Goal: Contribute content: Add original content to the website for others to see

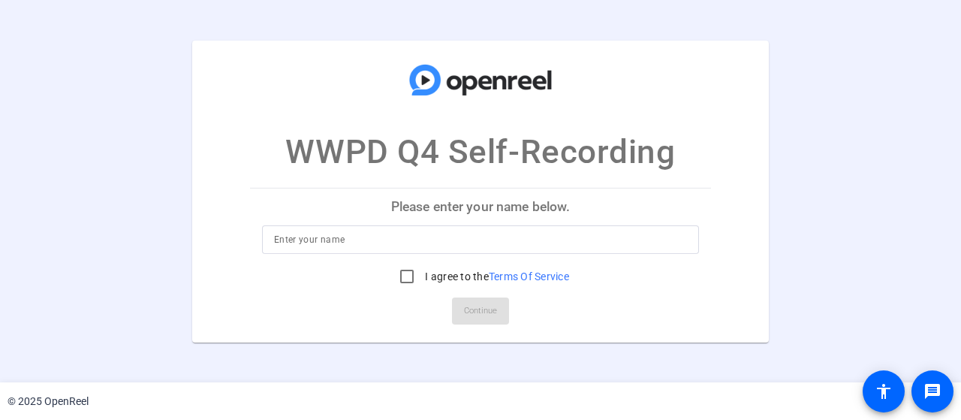
click at [415, 225] on div at bounding box center [480, 239] width 413 height 29
type input "Dil Thiagarajan"
click at [404, 281] on input "I agree to the Terms Of Service" at bounding box center [407, 276] width 30 height 30
checkbox input "true"
click at [488, 313] on span "Continue" at bounding box center [480, 311] width 33 height 23
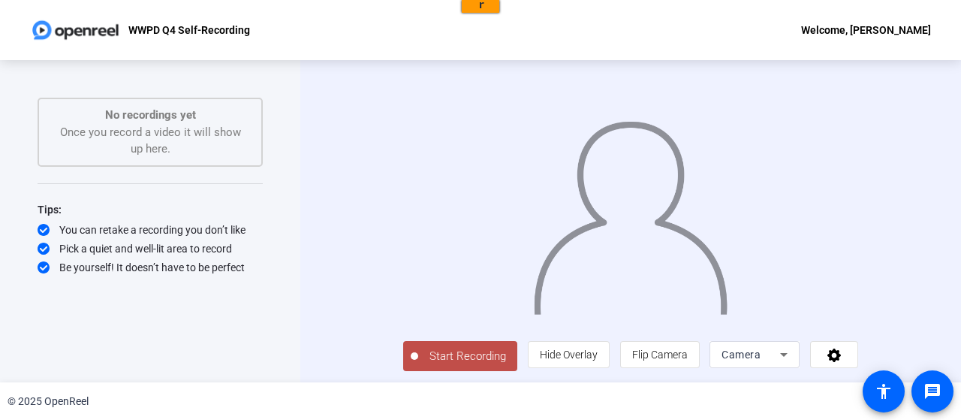
scroll to position [30, 0]
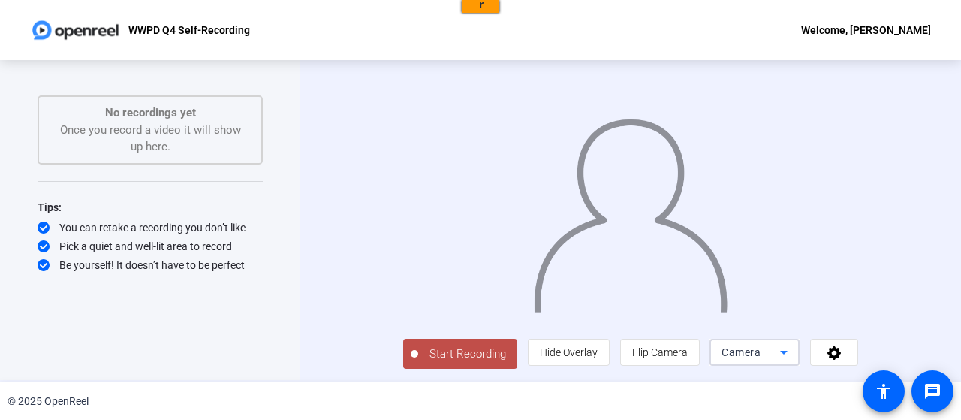
click at [793, 348] on icon at bounding box center [784, 352] width 18 height 18
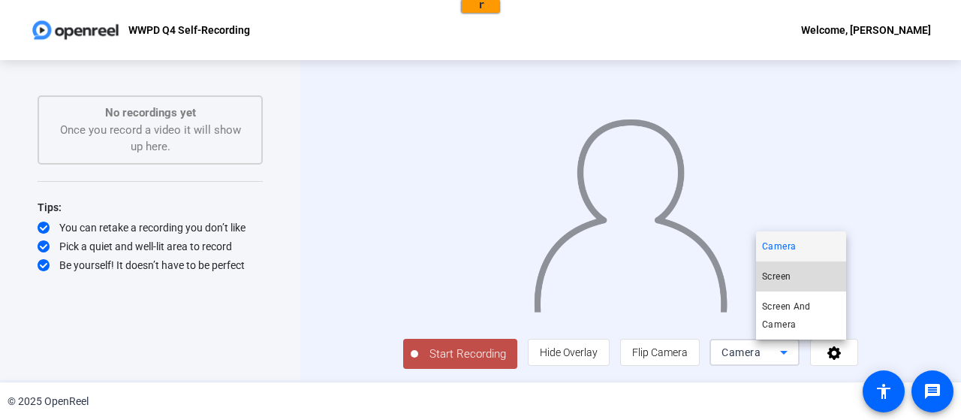
click at [802, 278] on mat-option "Screen" at bounding box center [801, 276] width 90 height 30
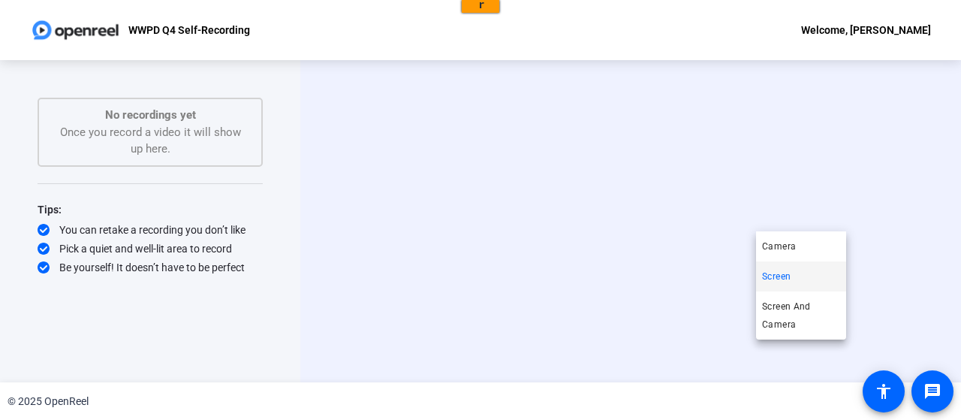
scroll to position [0, 0]
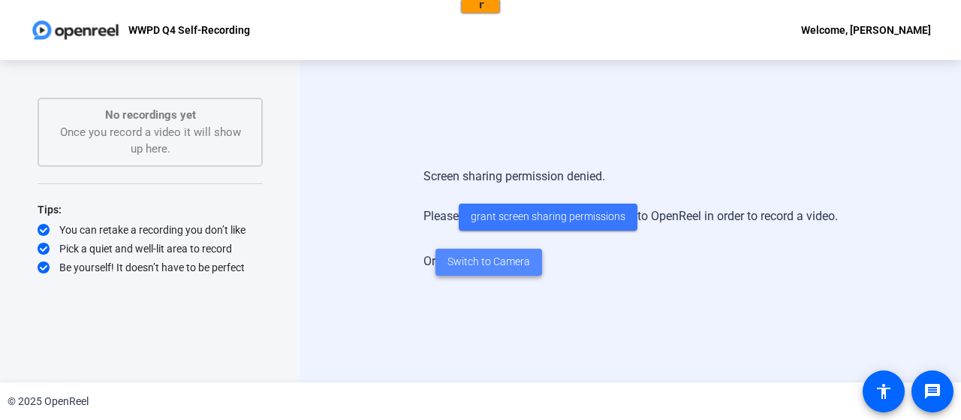
click at [511, 268] on span "Switch to Camera" at bounding box center [489, 262] width 83 height 16
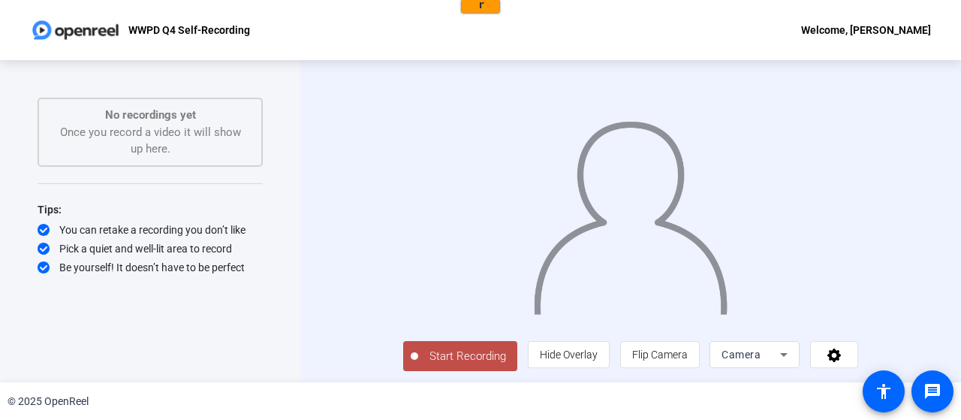
scroll to position [30, 0]
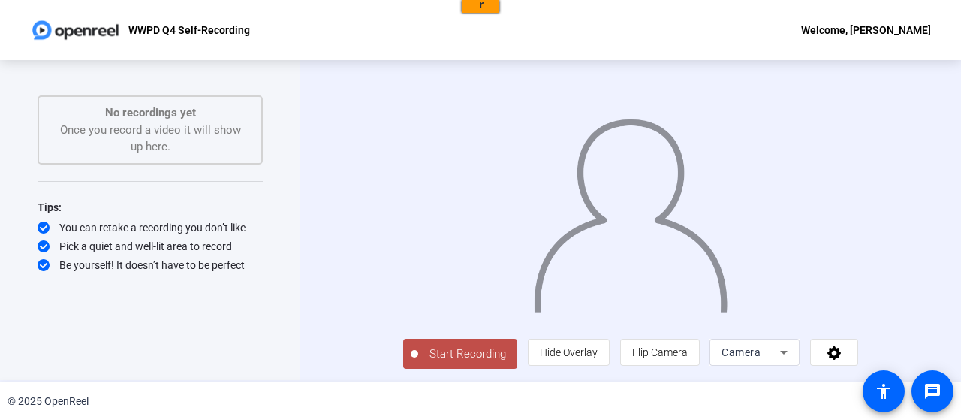
click at [418, 355] on span "Start Recording" at bounding box center [467, 354] width 99 height 17
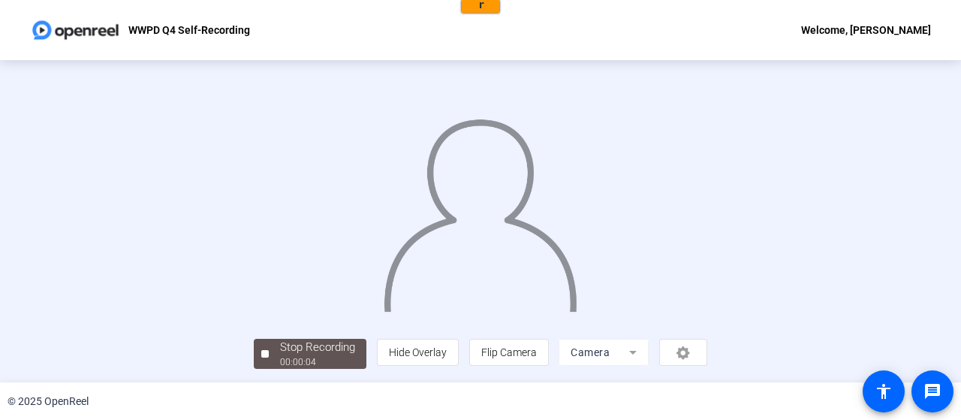
scroll to position [102, 0]
click at [280, 356] on div "00:00:08" at bounding box center [317, 362] width 75 height 14
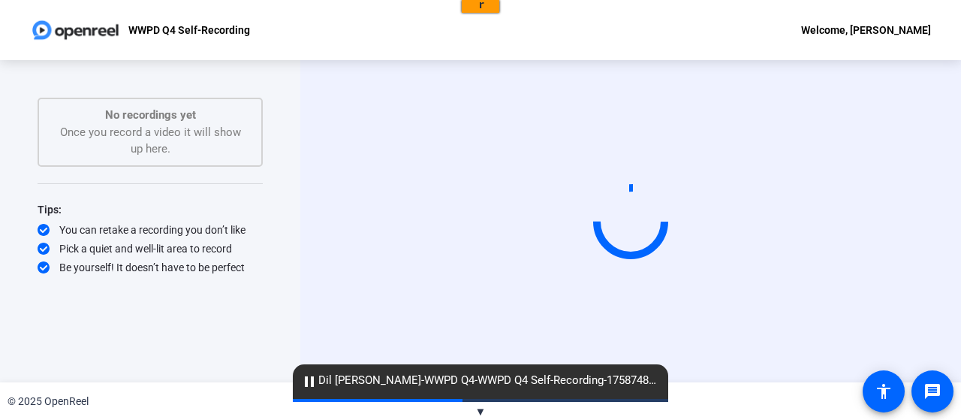
scroll to position [0, 0]
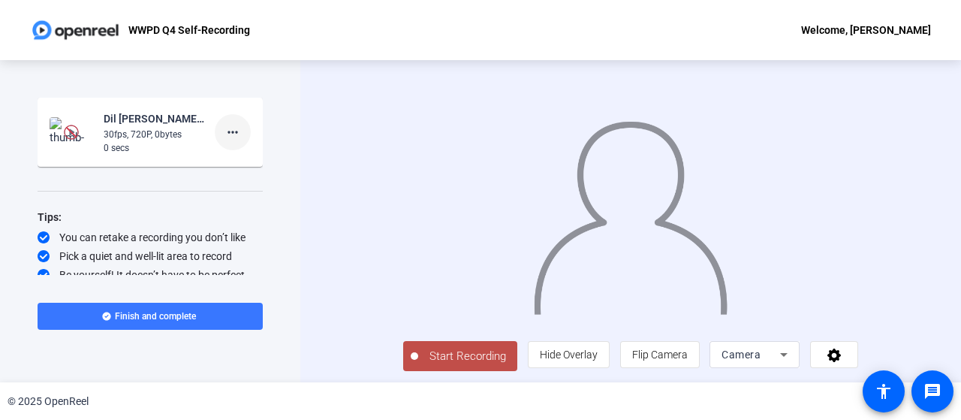
click at [215, 127] on span at bounding box center [233, 132] width 36 height 36
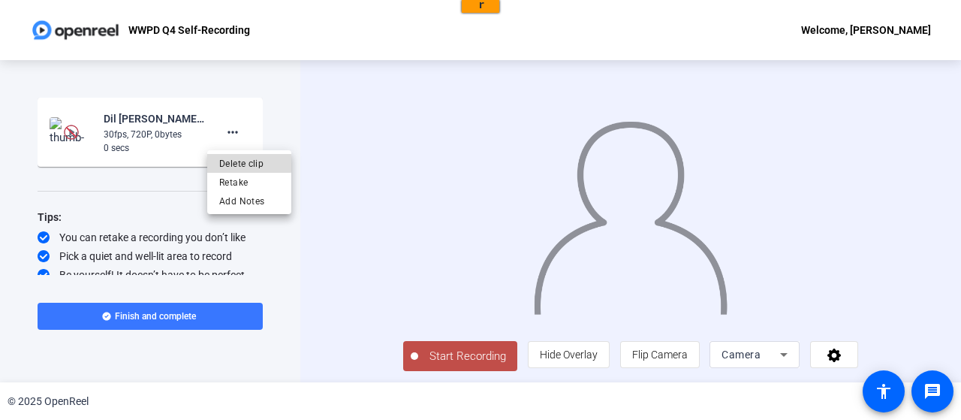
click at [245, 160] on span "Delete clip" at bounding box center [249, 164] width 60 height 18
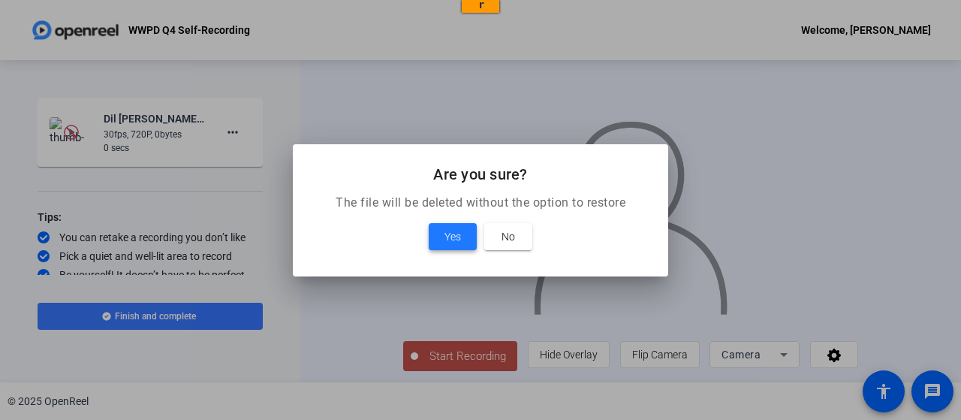
click at [434, 237] on span at bounding box center [453, 237] width 48 height 36
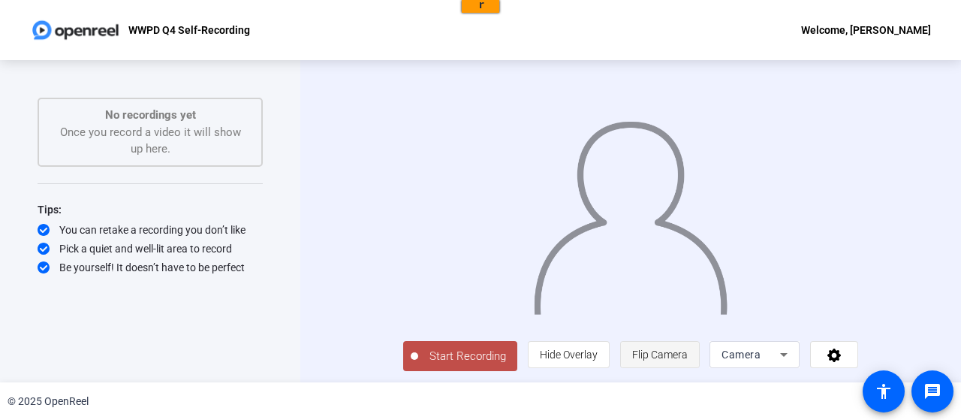
scroll to position [30, 0]
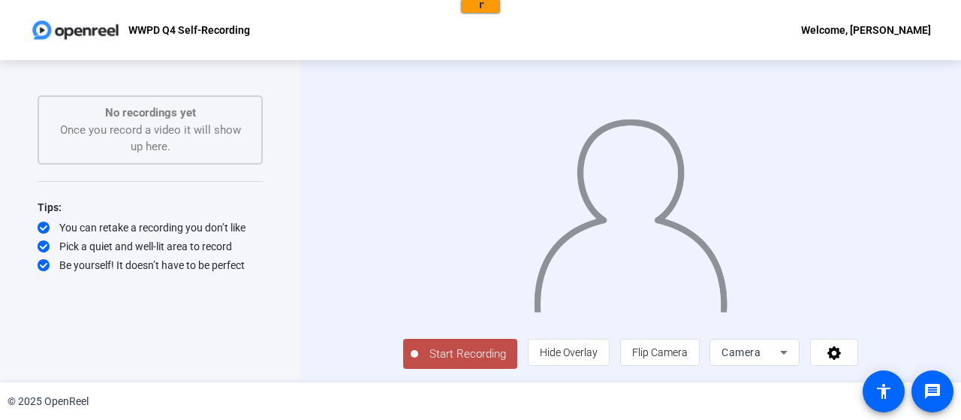
click at [780, 355] on div "Camera" at bounding box center [751, 352] width 59 height 18
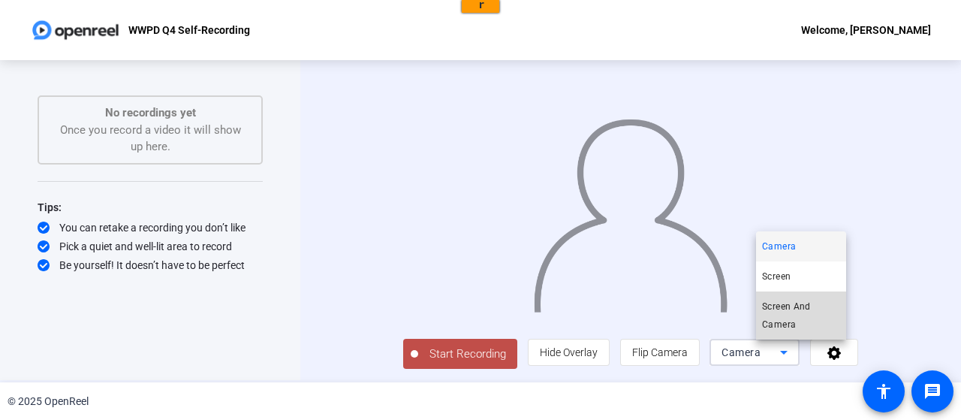
click at [804, 326] on span "Screen And Camera" at bounding box center [801, 315] width 78 height 36
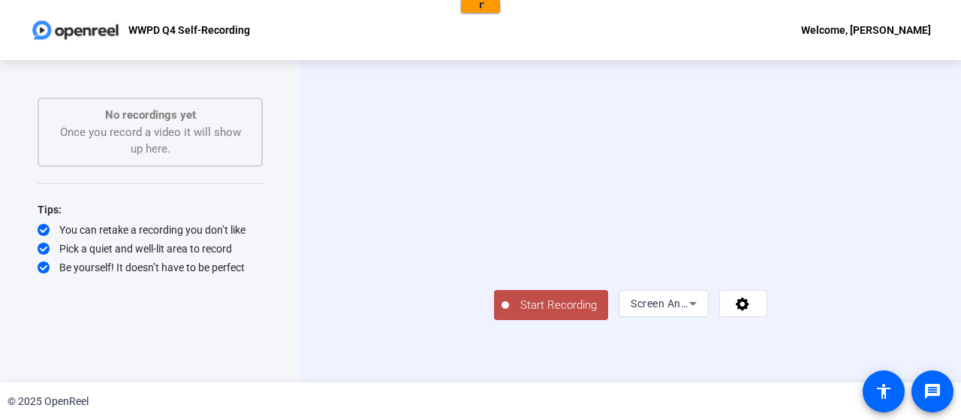
scroll to position [0, 0]
click at [509, 314] on span "Start Recording" at bounding box center [558, 305] width 99 height 17
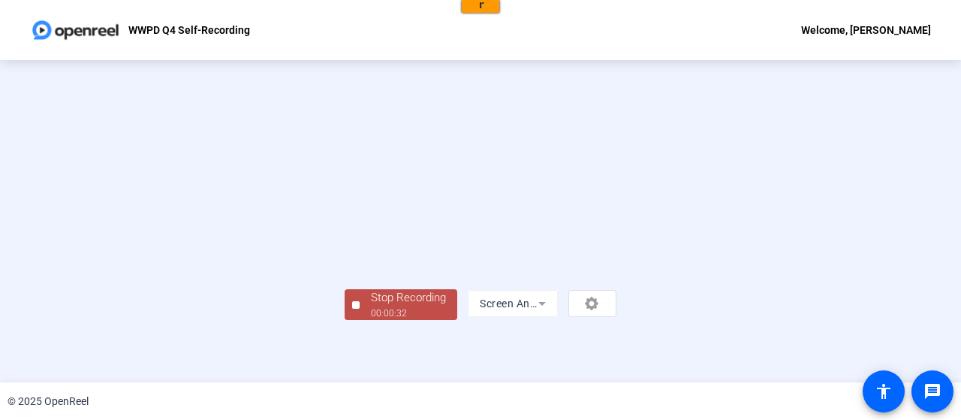
scroll to position [102, 0]
click at [371, 306] on div "Stop Recording" at bounding box center [408, 297] width 75 height 17
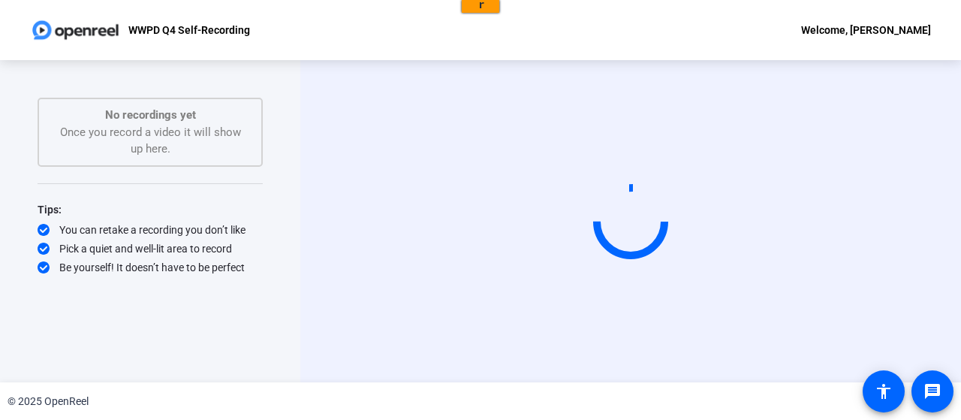
scroll to position [0, 0]
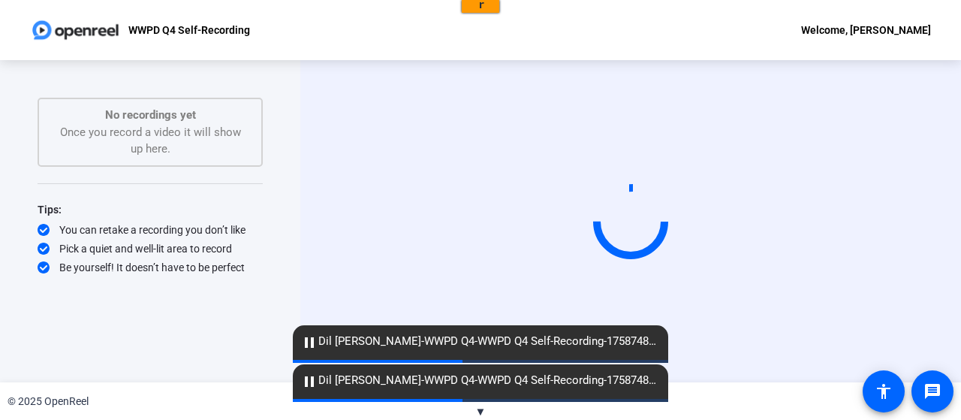
click at [518, 195] on video at bounding box center [630, 221] width 225 height 127
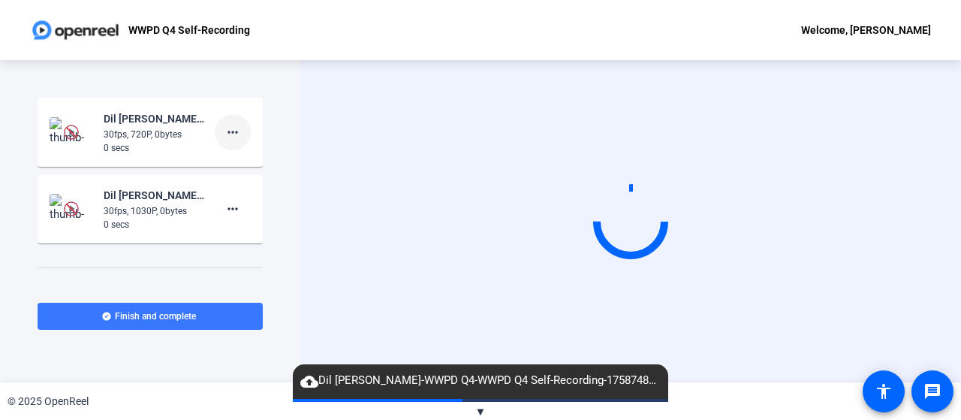
click at [224, 131] on mat-icon "more_horiz" at bounding box center [233, 132] width 18 height 18
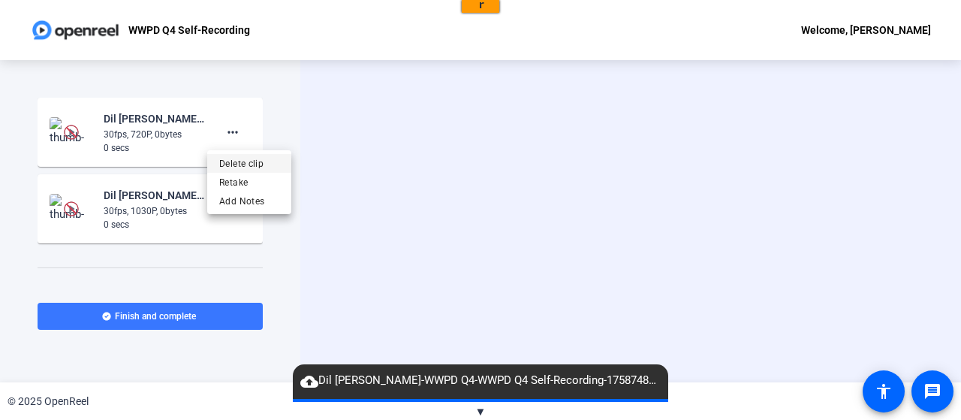
click at [238, 164] on span "Delete clip" at bounding box center [249, 164] width 60 height 18
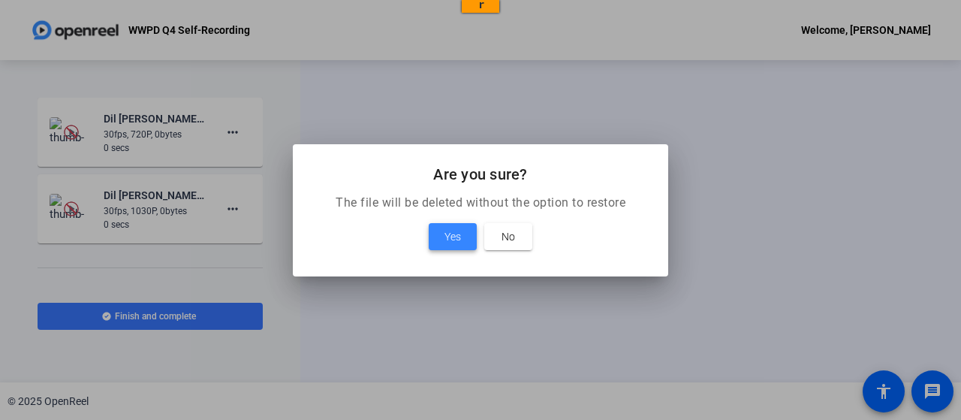
click at [446, 226] on span at bounding box center [453, 237] width 48 height 36
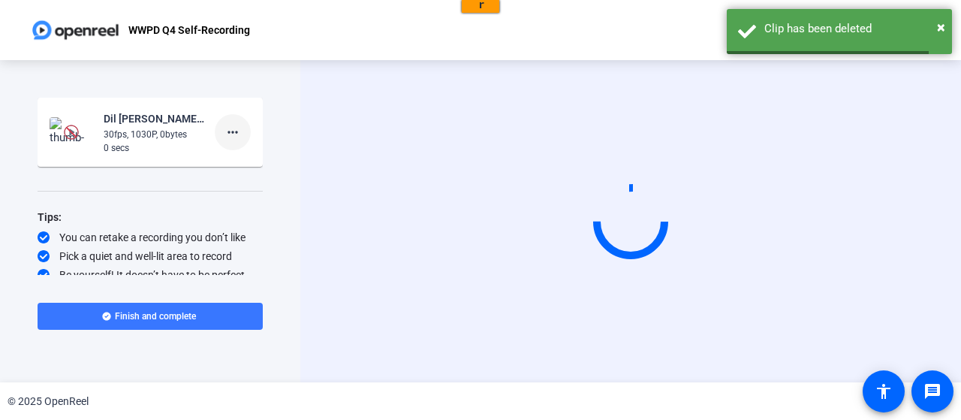
click at [224, 127] on mat-icon "more_horiz" at bounding box center [233, 132] width 18 height 18
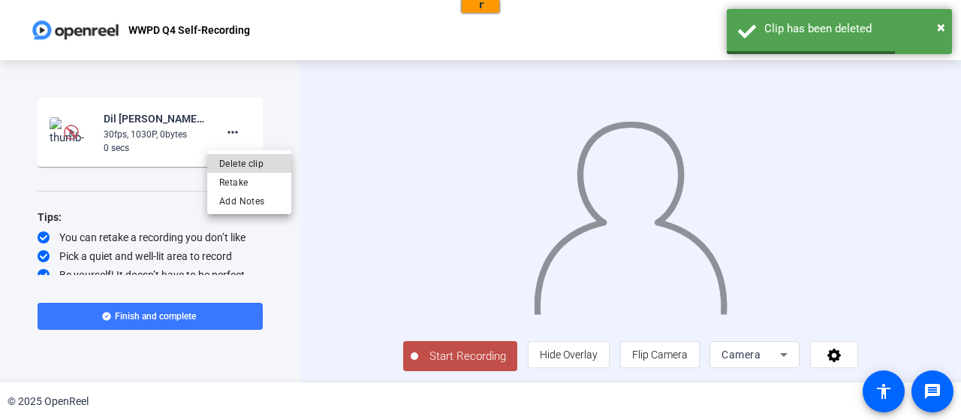
click at [254, 168] on span "Delete clip" at bounding box center [249, 164] width 60 height 18
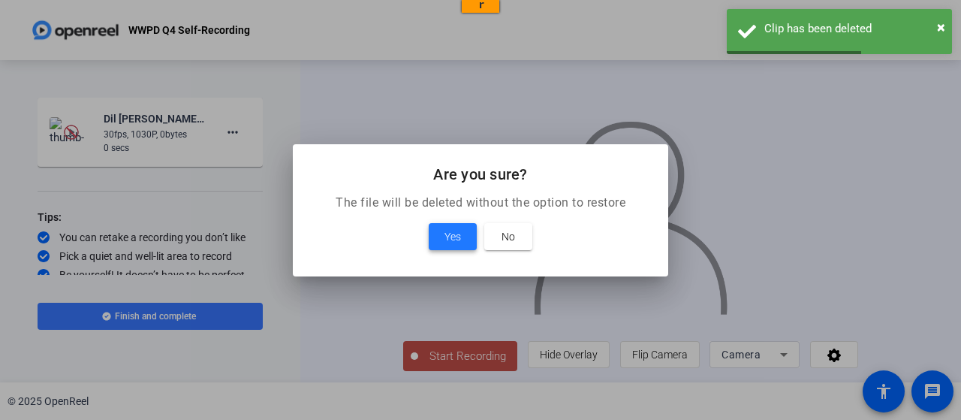
click at [461, 237] on span "Yes" at bounding box center [453, 237] width 17 height 18
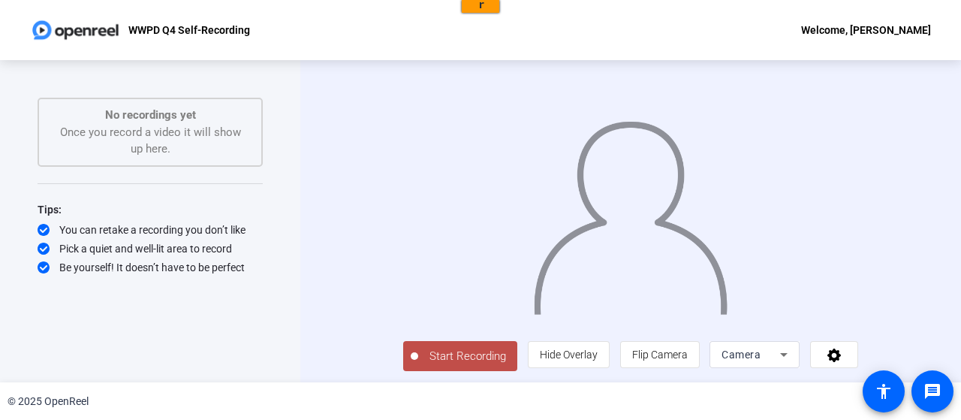
click at [422, 371] on button "Start Recording" at bounding box center [460, 356] width 114 height 30
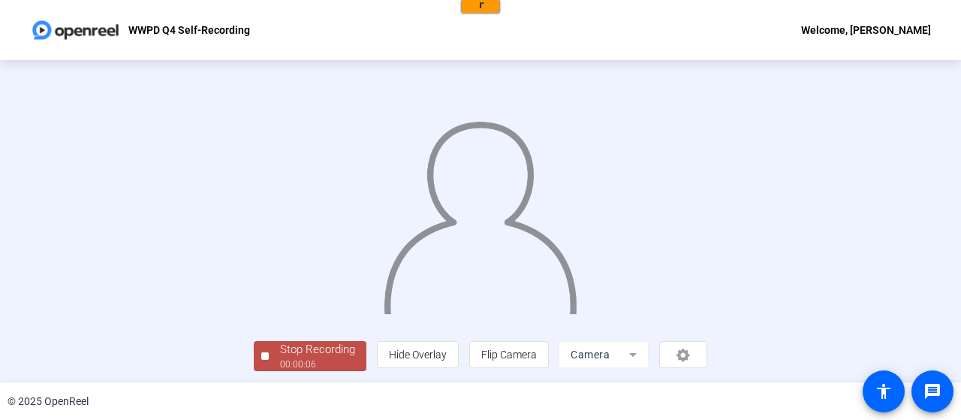
scroll to position [102, 0]
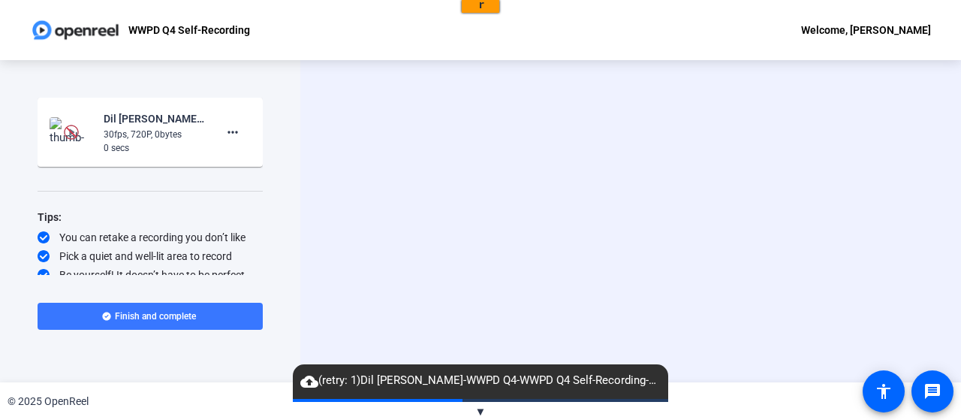
click at [188, 125] on div "Dil [PERSON_NAME]-WWPD Q4-WWPD Q4 Self-Recording-1758748533714-webcam 30fps, 72…" at bounding box center [150, 132] width 201 height 45
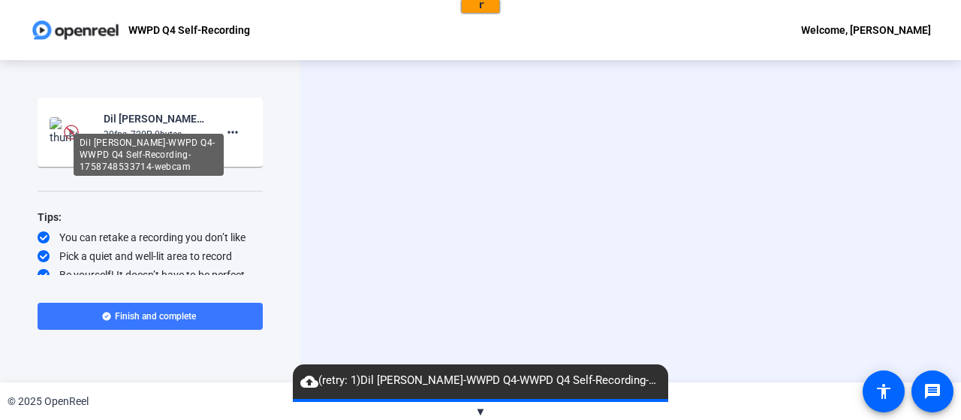
click at [222, 134] on div "Dil [PERSON_NAME]-WWPD Q4-WWPD Q4 Self-Recording-1758748533714-webcam" at bounding box center [149, 155] width 150 height 42
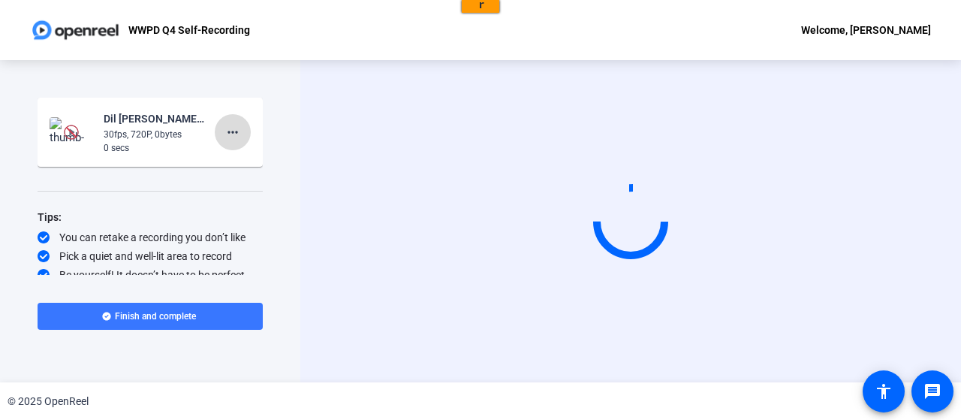
click at [225, 132] on mat-icon "more_horiz" at bounding box center [233, 132] width 18 height 18
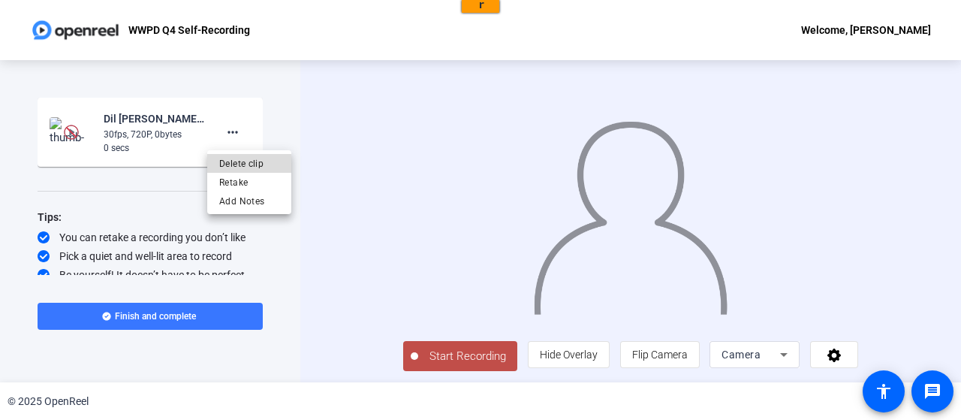
click at [245, 160] on span "Delete clip" at bounding box center [249, 164] width 60 height 18
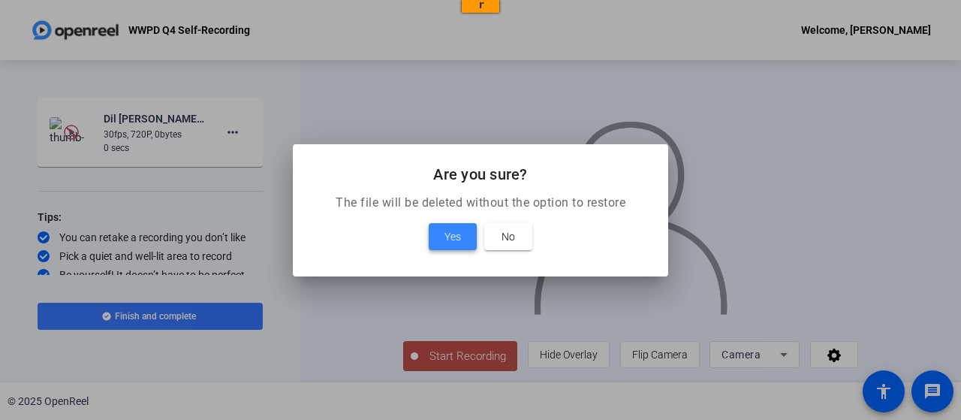
click at [451, 240] on button "Yes" at bounding box center [453, 236] width 48 height 27
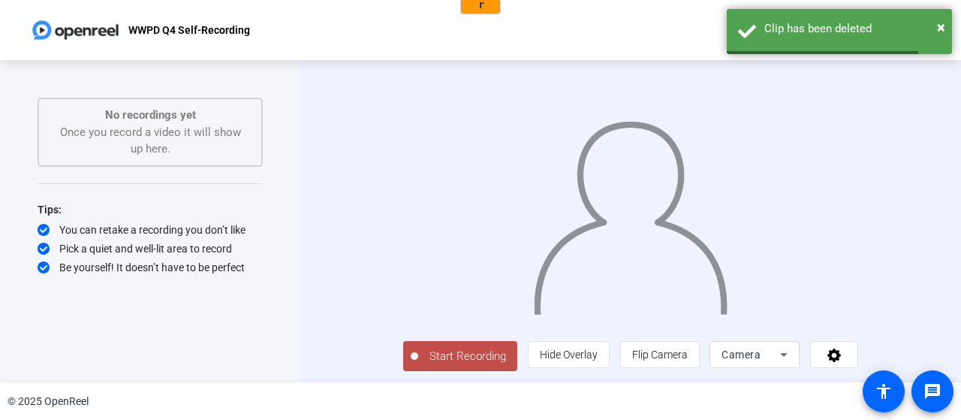
scroll to position [30, 0]
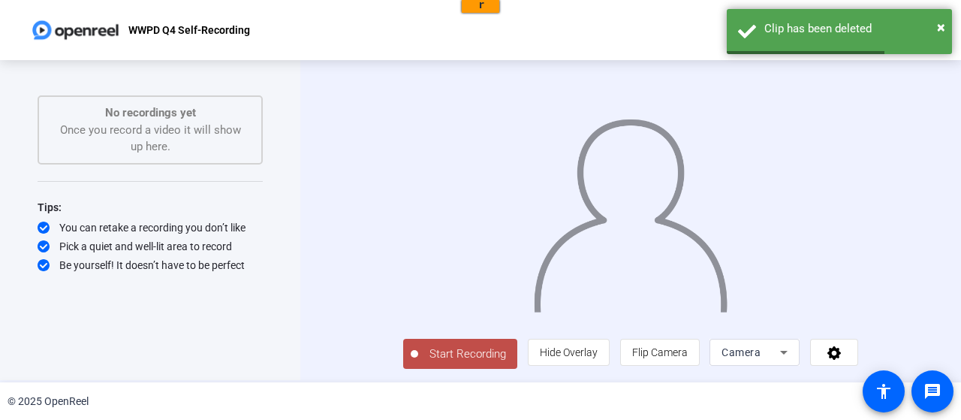
click at [785, 343] on div "Camera" at bounding box center [755, 352] width 66 height 27
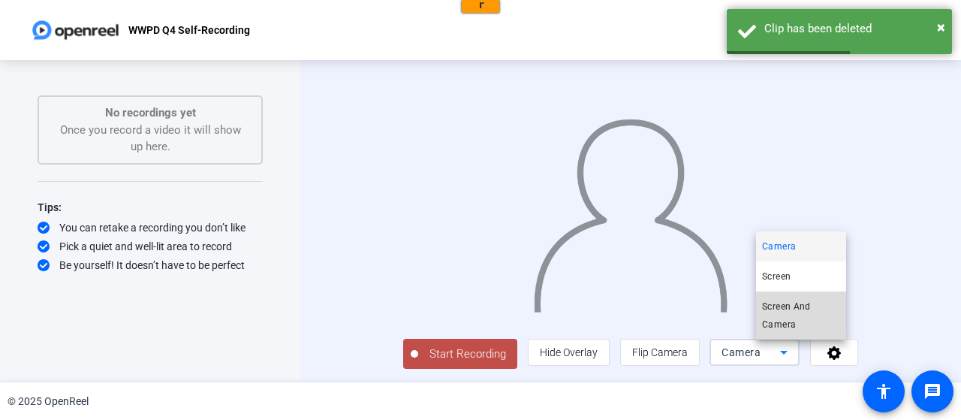
click at [804, 321] on span "Screen And Camera" at bounding box center [801, 315] width 78 height 36
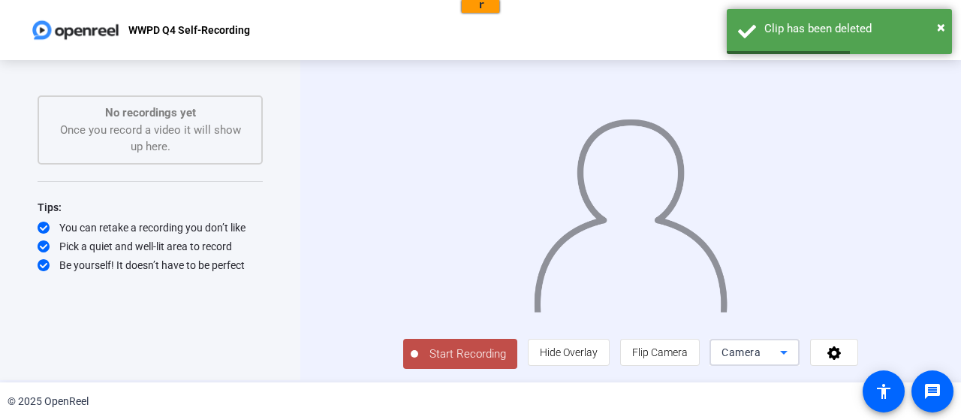
scroll to position [0, 0]
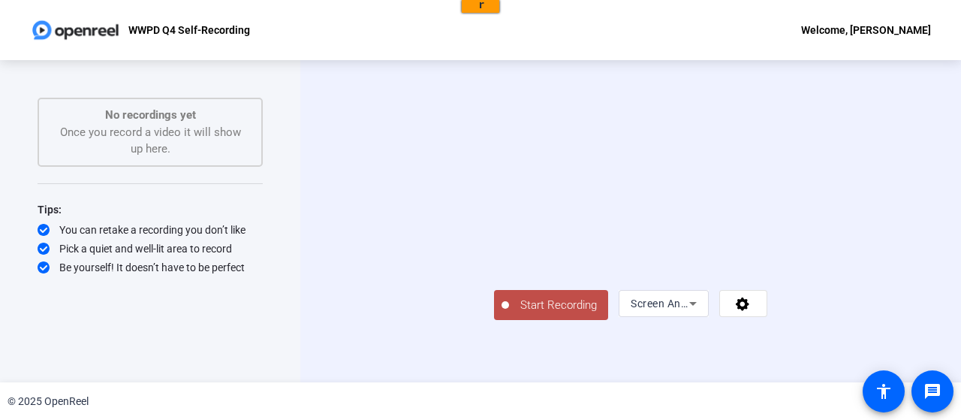
click at [494, 320] on button "Start Recording" at bounding box center [551, 305] width 114 height 30
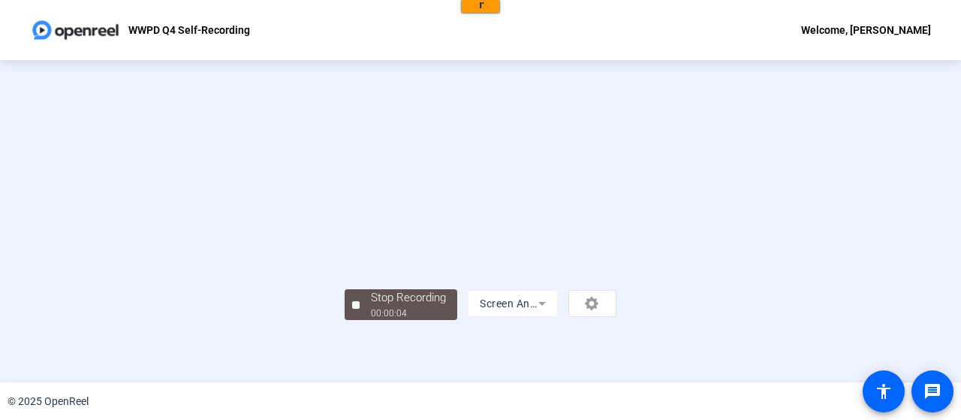
scroll to position [102, 0]
click at [345, 320] on button "Stop Recording 00:00:06" at bounding box center [401, 304] width 113 height 31
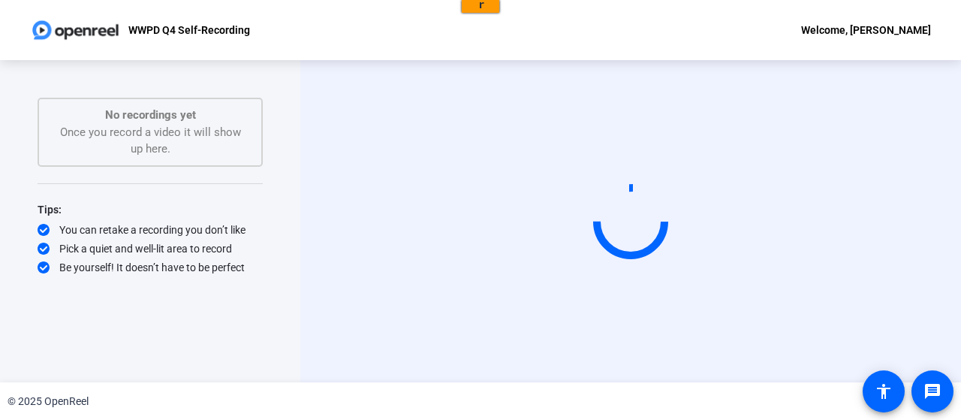
scroll to position [0, 0]
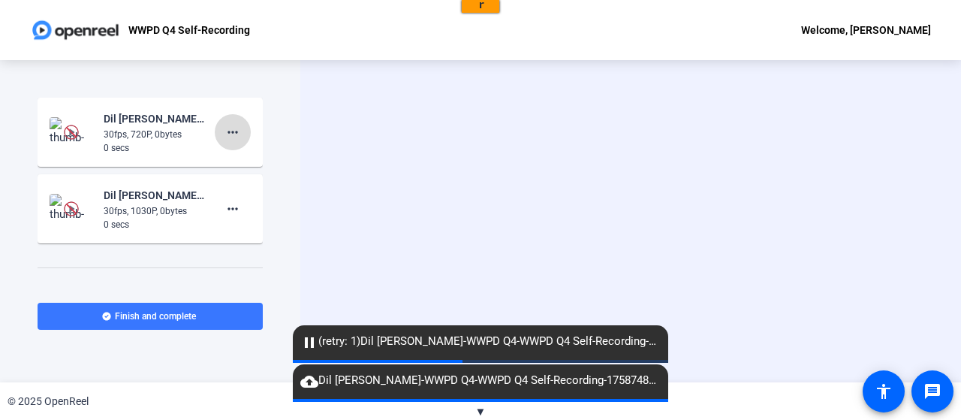
click at [231, 131] on mat-icon "more_horiz" at bounding box center [233, 132] width 18 height 18
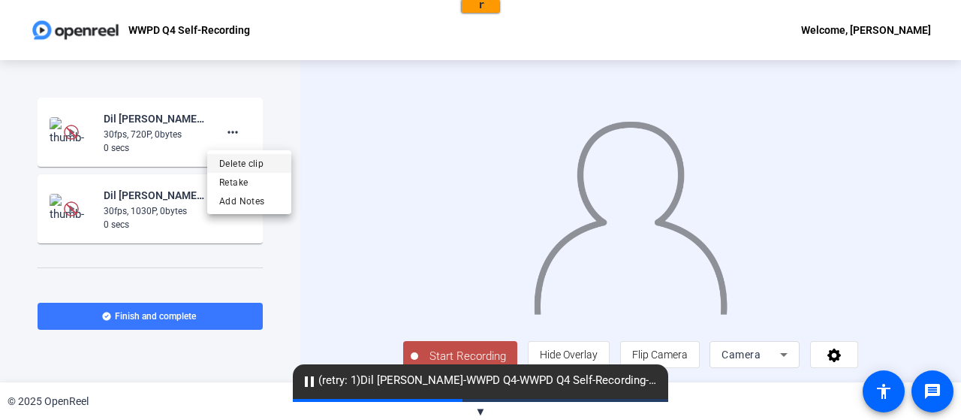
click at [239, 157] on span "Delete clip" at bounding box center [249, 164] width 60 height 18
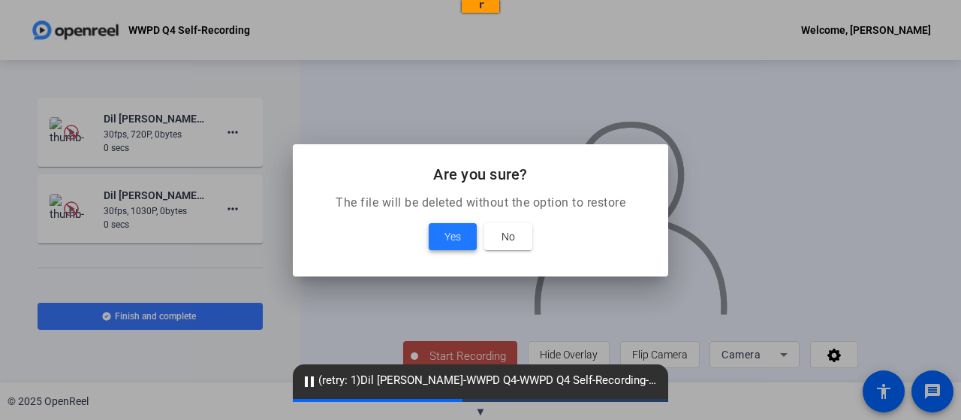
click at [448, 234] on span "Yes" at bounding box center [453, 237] width 17 height 18
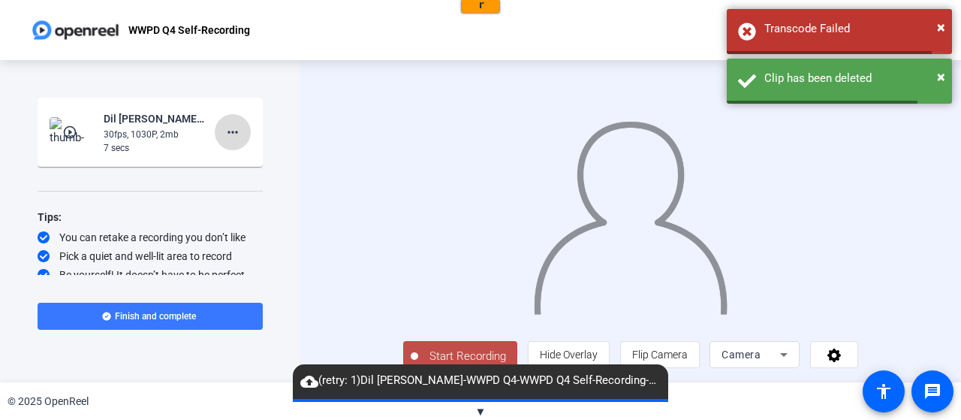
click at [224, 133] on mat-icon "more_horiz" at bounding box center [233, 132] width 18 height 18
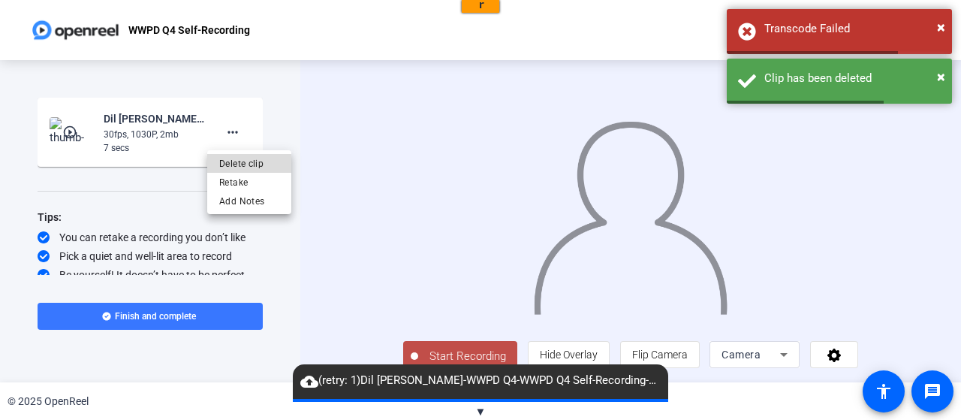
click at [231, 167] on span "Delete clip" at bounding box center [249, 164] width 60 height 18
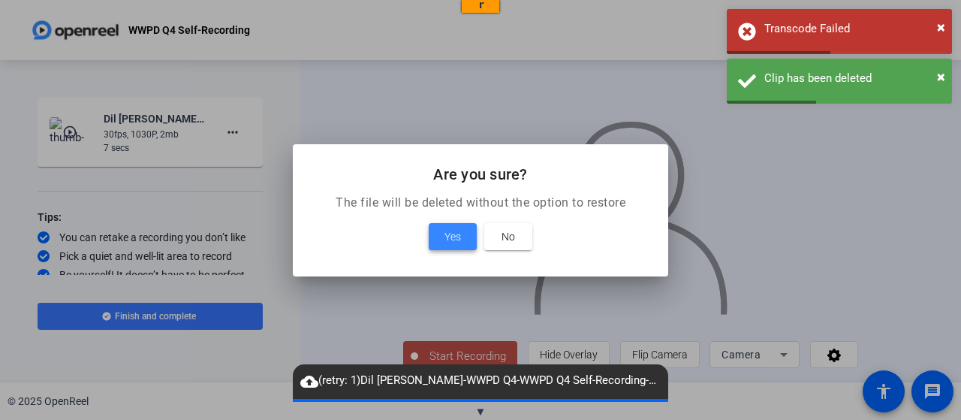
click at [432, 236] on span at bounding box center [453, 237] width 48 height 36
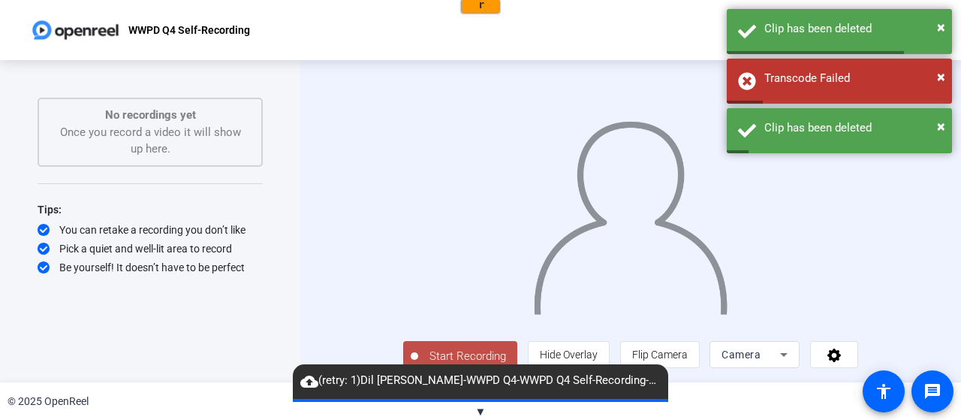
scroll to position [30, 0]
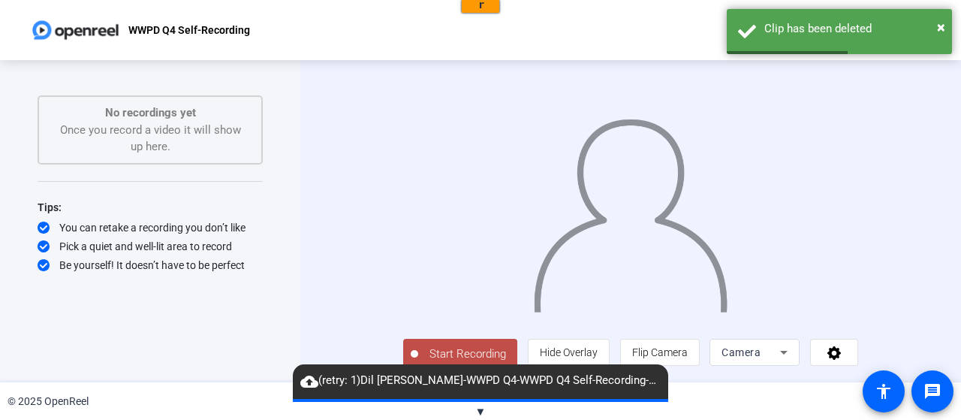
click at [761, 349] on span "Camera" at bounding box center [741, 352] width 39 height 12
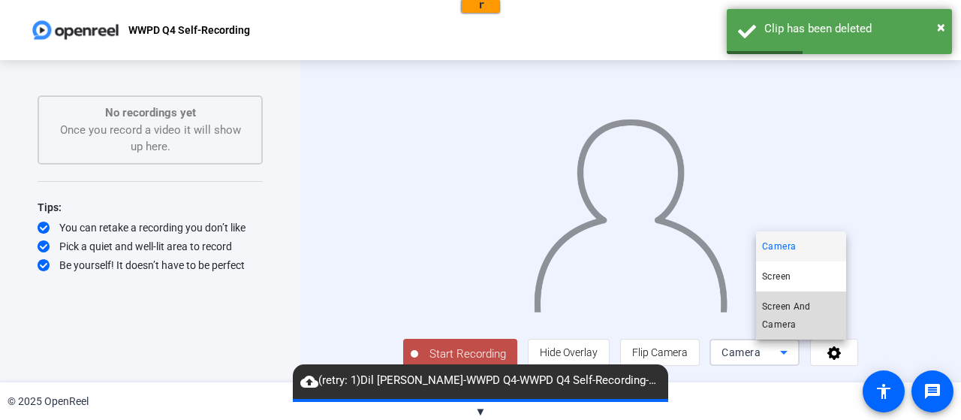
click at [804, 306] on span "Screen And Camera" at bounding box center [801, 315] width 78 height 36
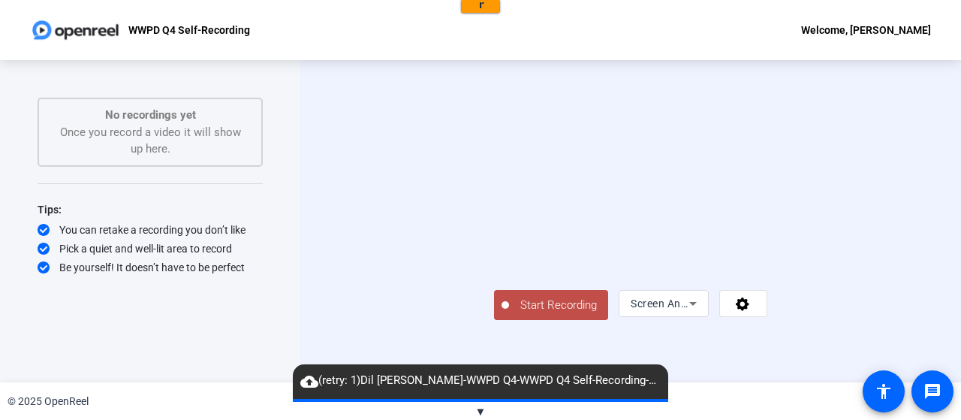
click at [509, 314] on span "Start Recording" at bounding box center [558, 305] width 99 height 17
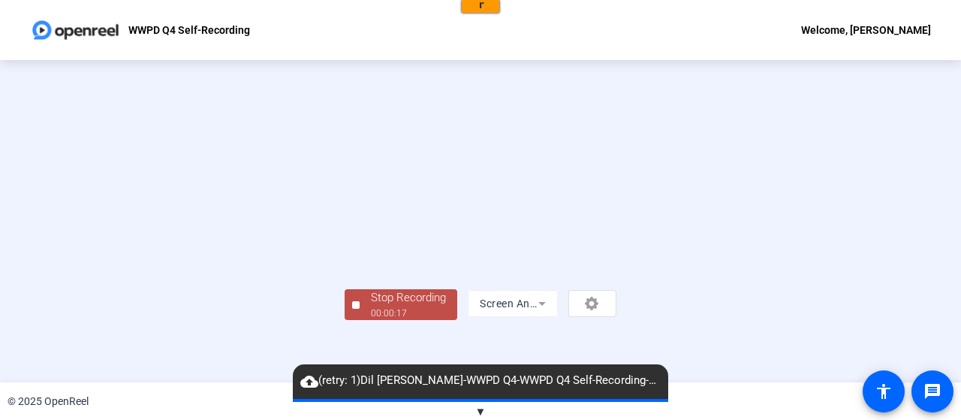
scroll to position [102, 0]
click at [371, 306] on div "Stop Recording" at bounding box center [408, 297] width 75 height 17
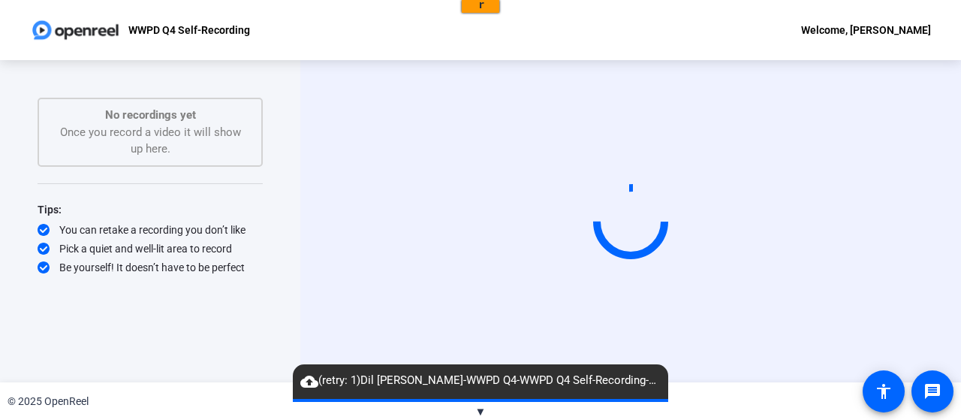
scroll to position [0, 0]
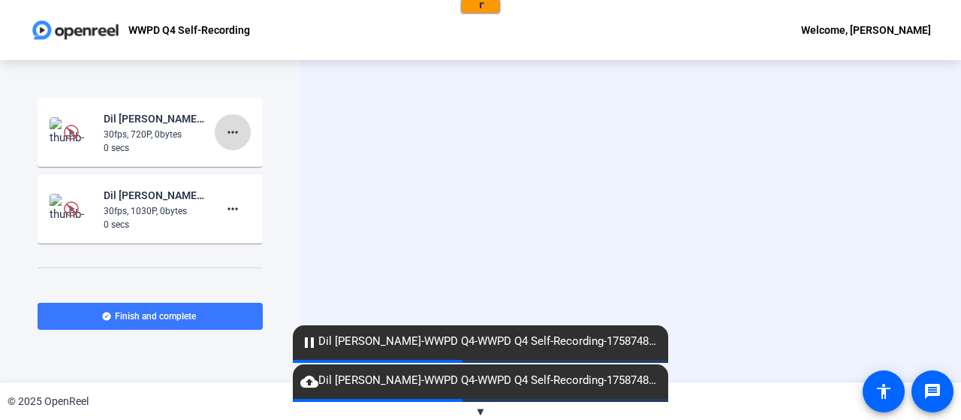
click at [236, 143] on span at bounding box center [233, 132] width 36 height 36
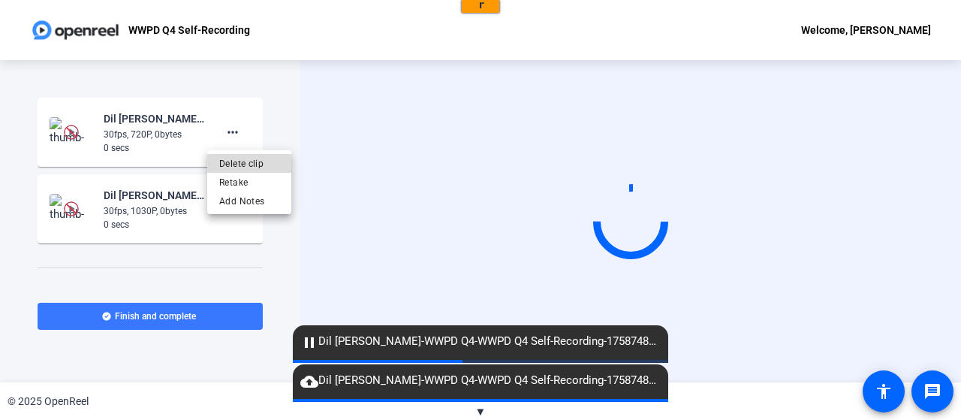
click at [273, 161] on span "Delete clip" at bounding box center [249, 164] width 60 height 18
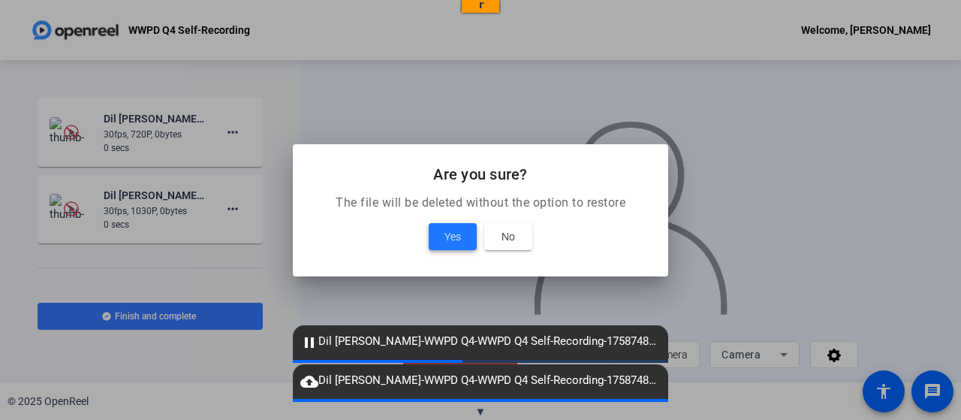
click at [436, 231] on span at bounding box center [453, 237] width 48 height 36
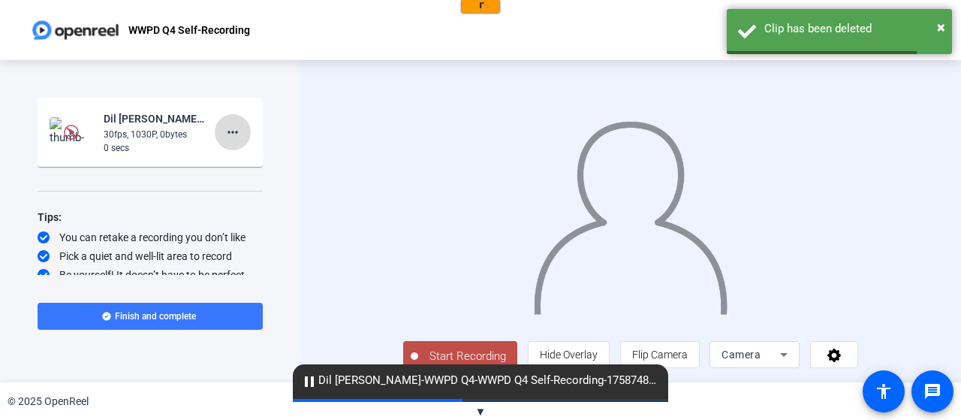
click at [230, 128] on mat-icon "more_horiz" at bounding box center [233, 132] width 18 height 18
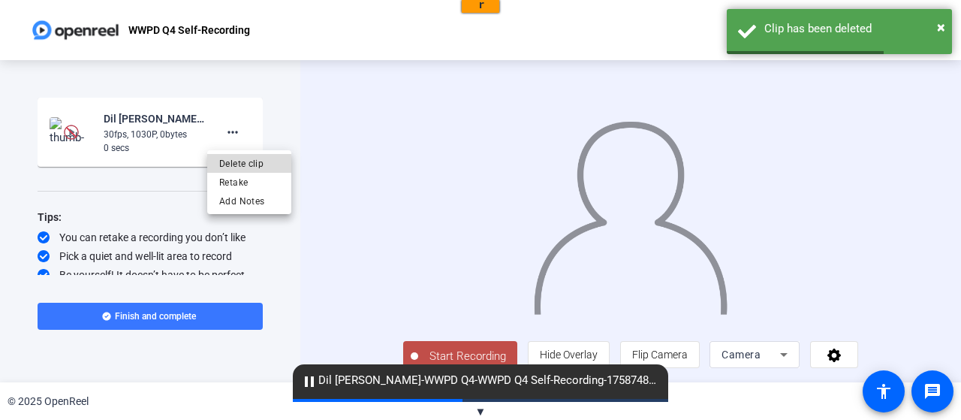
click at [267, 160] on span "Delete clip" at bounding box center [249, 164] width 60 height 18
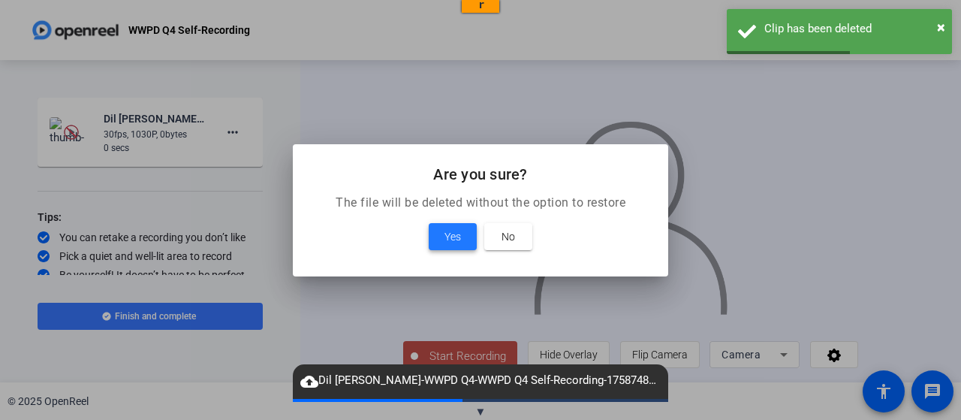
click at [439, 241] on span at bounding box center [453, 237] width 48 height 36
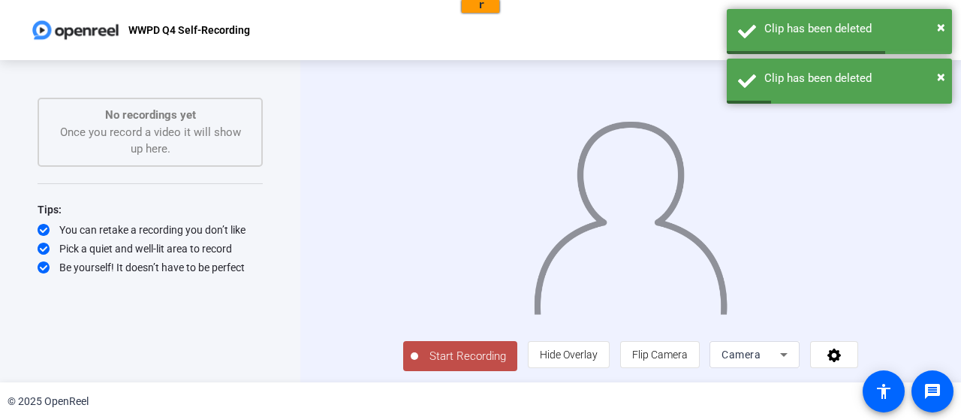
scroll to position [30, 0]
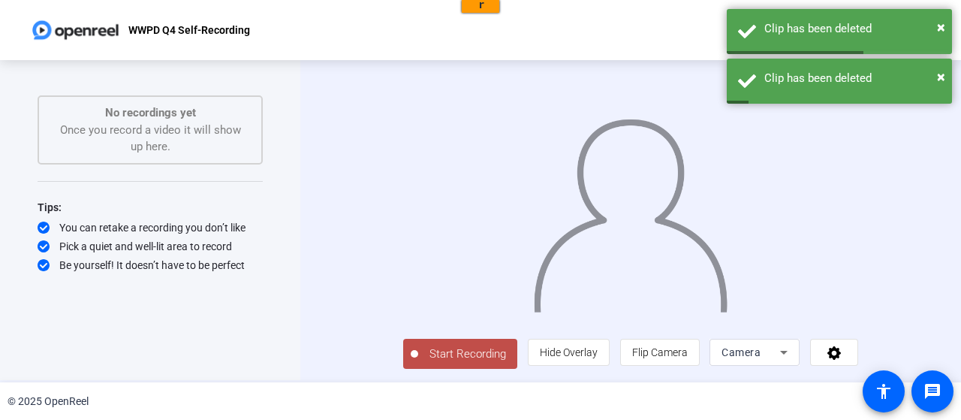
click at [780, 348] on div "Camera" at bounding box center [751, 352] width 59 height 18
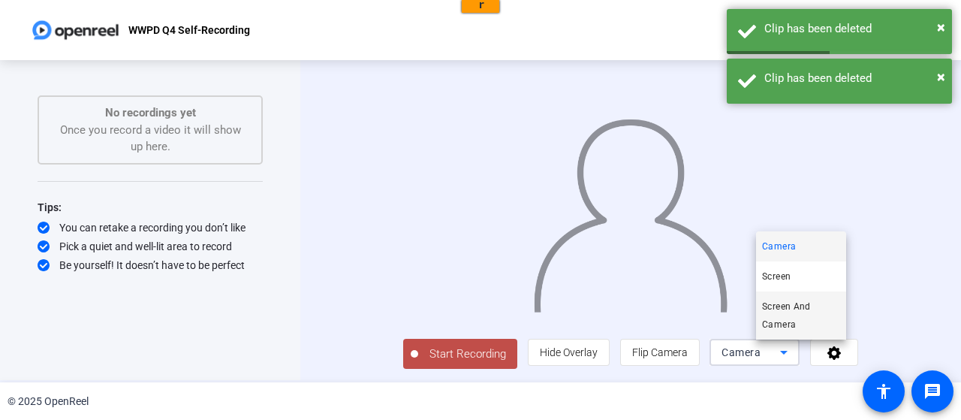
click at [807, 301] on span "Screen And Camera" at bounding box center [801, 315] width 78 height 36
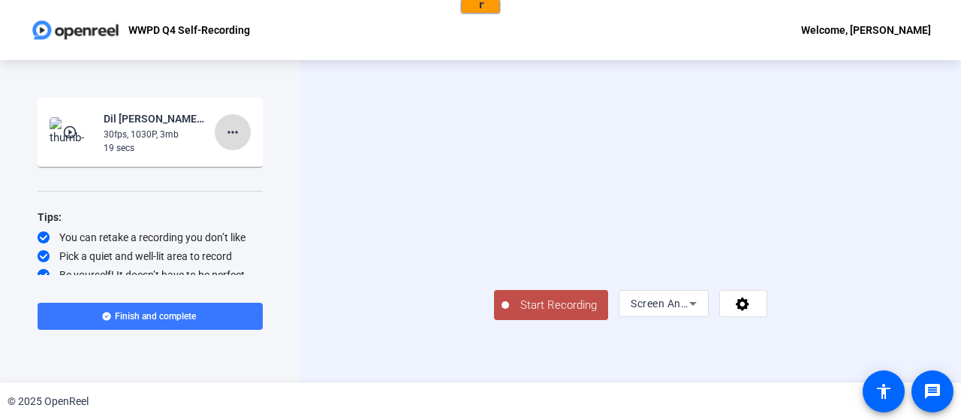
click at [230, 125] on mat-icon "more_horiz" at bounding box center [233, 132] width 18 height 18
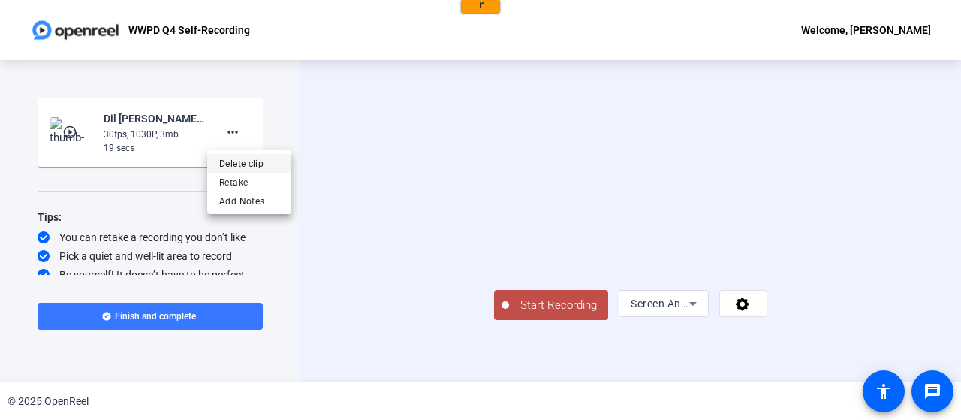
click at [251, 168] on span "Delete clip" at bounding box center [249, 164] width 60 height 18
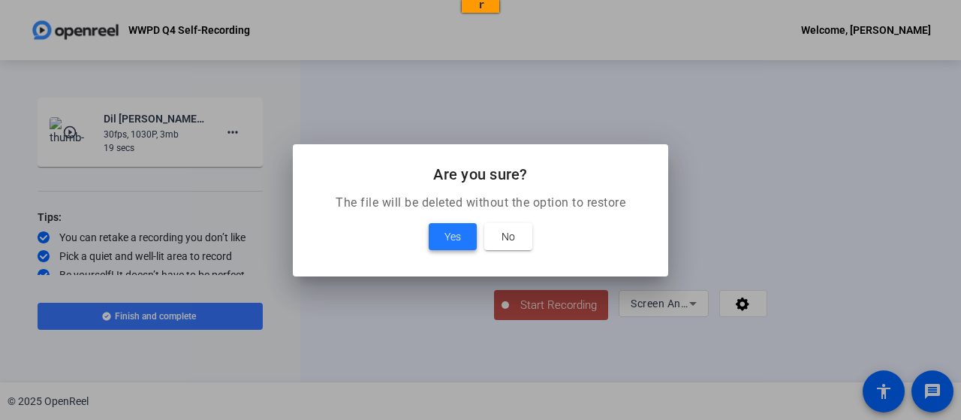
click at [448, 253] on span at bounding box center [453, 237] width 48 height 36
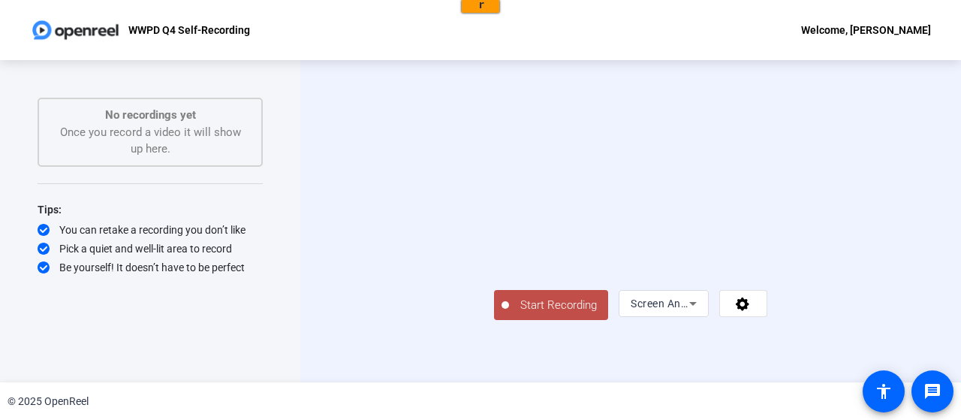
scroll to position [30, 0]
click at [509, 314] on span "Start Recording" at bounding box center [558, 305] width 99 height 17
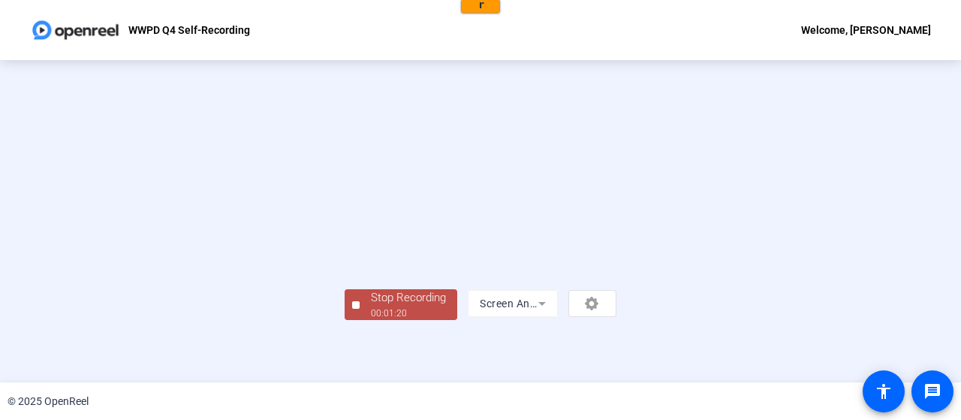
scroll to position [102, 0]
click at [371, 306] on div "Stop Recording" at bounding box center [408, 297] width 75 height 17
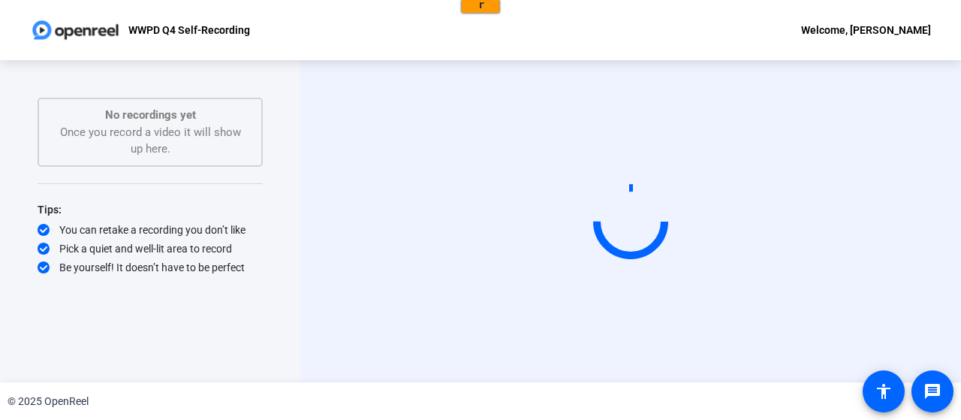
scroll to position [0, 0]
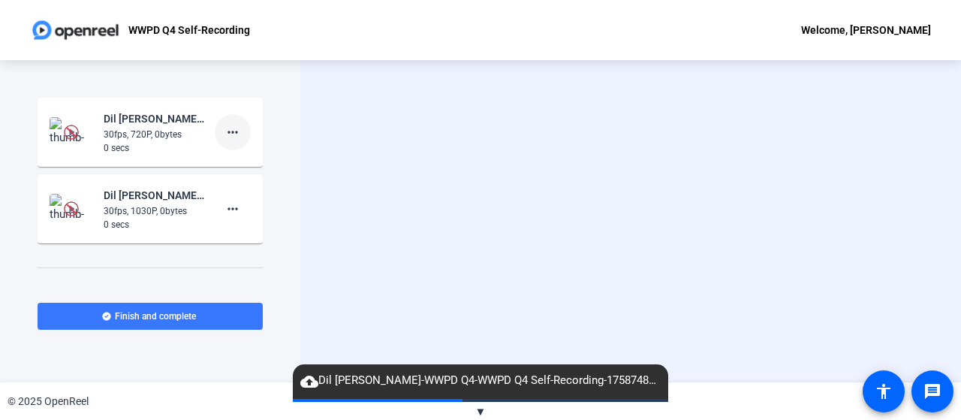
click at [224, 131] on mat-icon "more_horiz" at bounding box center [233, 132] width 18 height 18
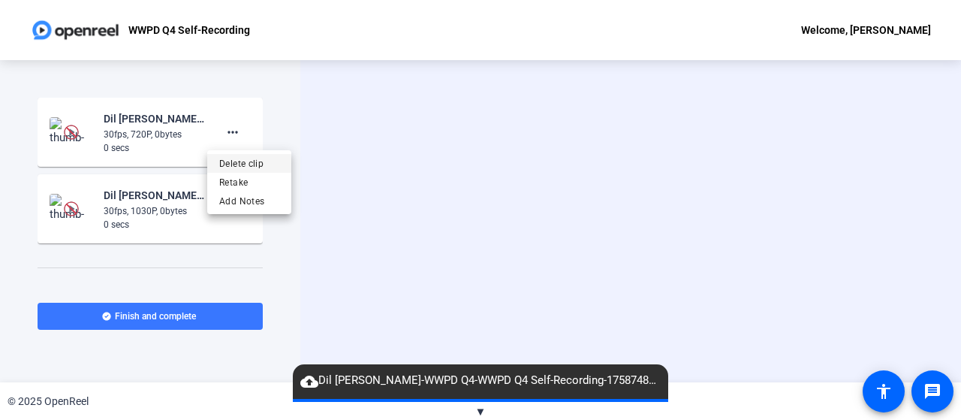
click at [266, 160] on span "Delete clip" at bounding box center [249, 164] width 60 height 18
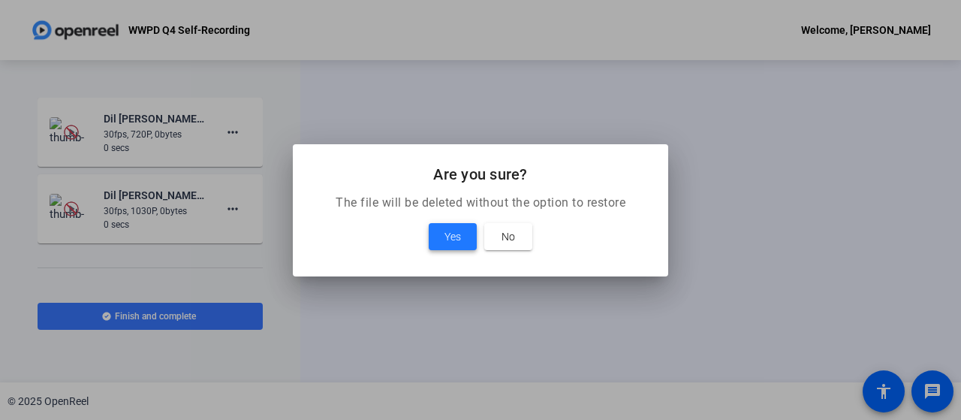
click at [438, 237] on div "Yes No" at bounding box center [481, 236] width 340 height 27
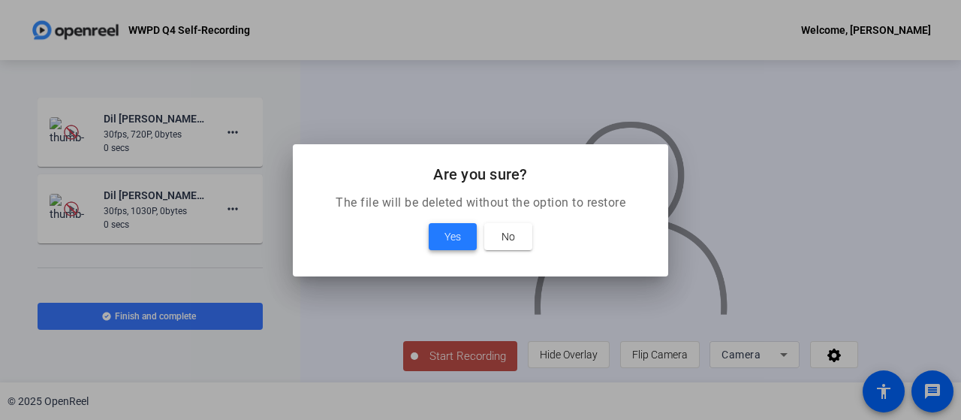
click at [455, 239] on span "Yes" at bounding box center [453, 237] width 17 height 18
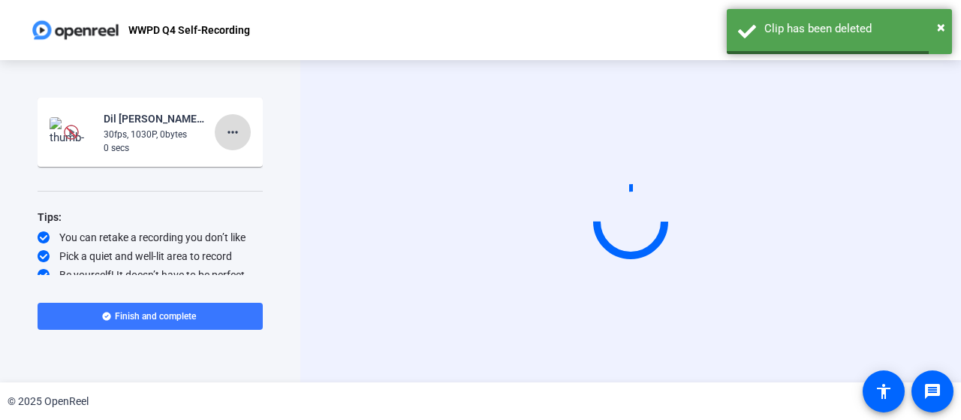
click at [231, 125] on mat-icon "more_horiz" at bounding box center [233, 132] width 18 height 18
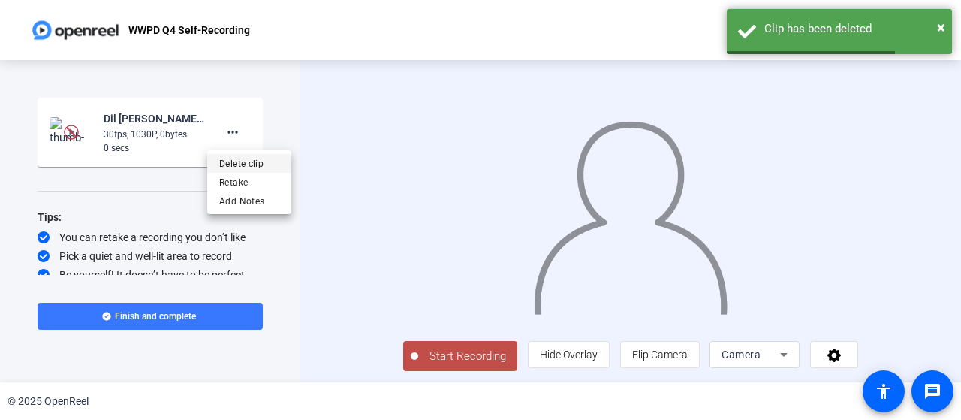
click at [265, 161] on span "Delete clip" at bounding box center [249, 164] width 60 height 18
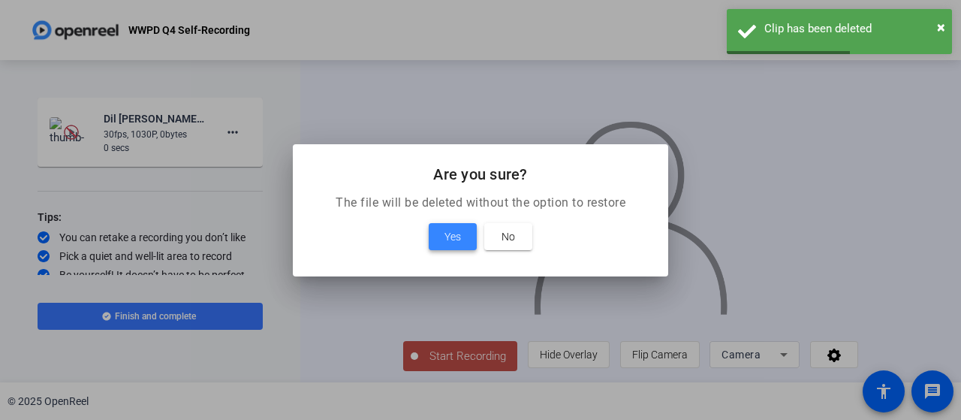
click at [460, 244] on span "Yes" at bounding box center [453, 237] width 17 height 18
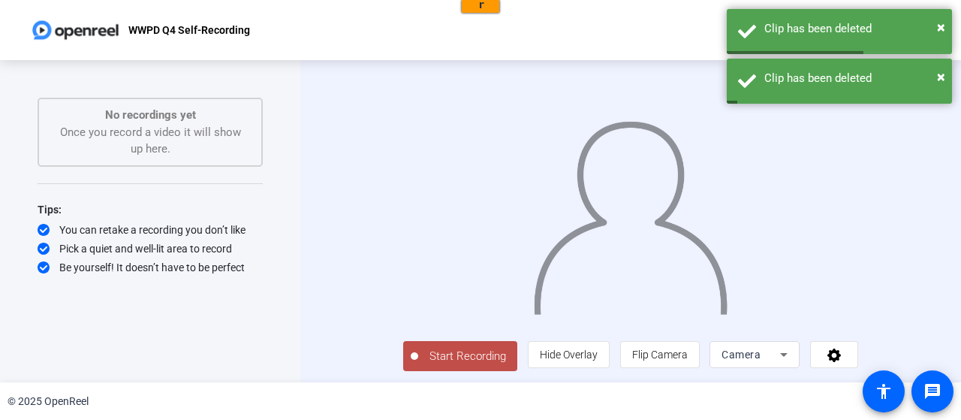
scroll to position [30, 0]
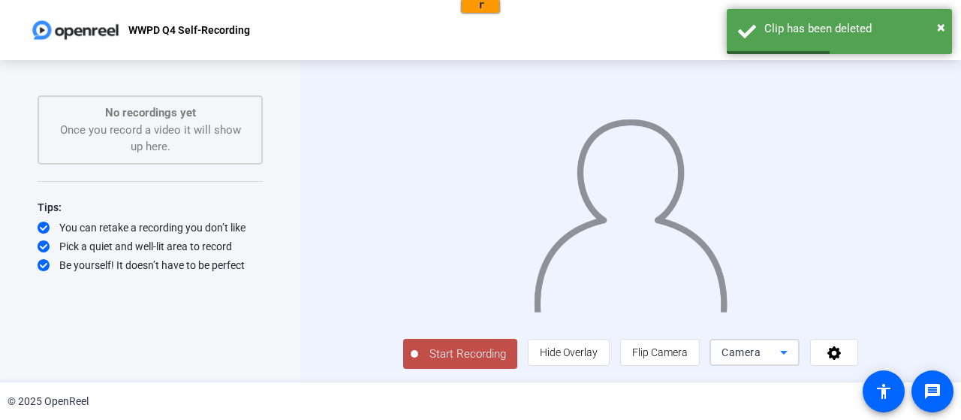
click at [780, 349] on div "Camera" at bounding box center [751, 352] width 59 height 18
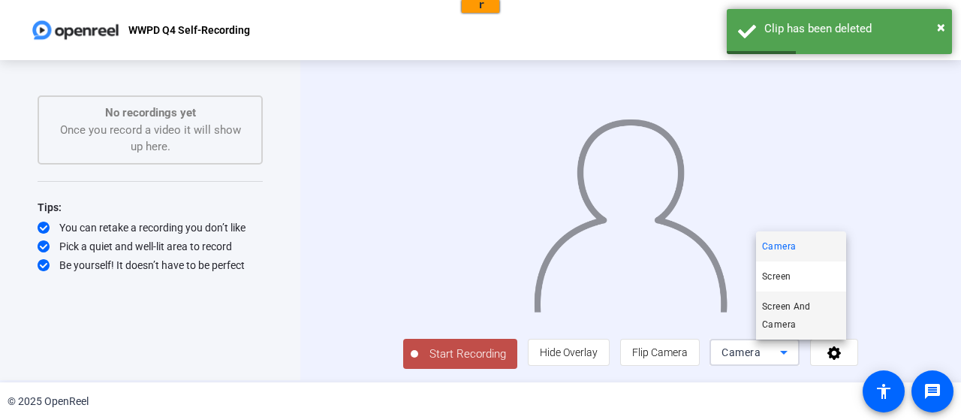
click at [801, 329] on span "Screen And Camera" at bounding box center [801, 315] width 78 height 36
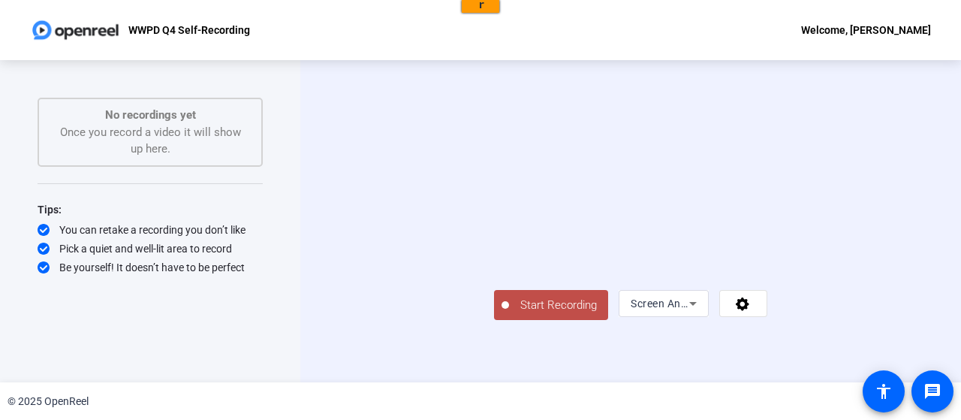
click at [509, 314] on span "Start Recording" at bounding box center [558, 305] width 99 height 17
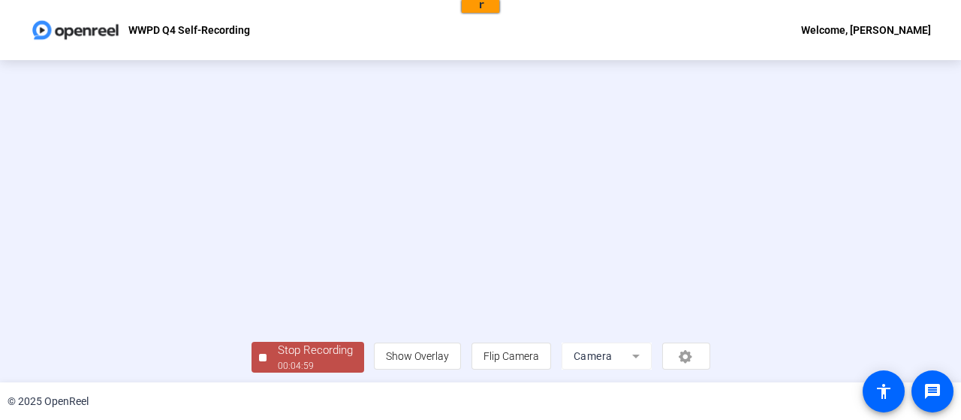
scroll to position [102, 0]
click at [252, 349] on button "Stop Recording 00:05:00" at bounding box center [308, 353] width 113 height 31
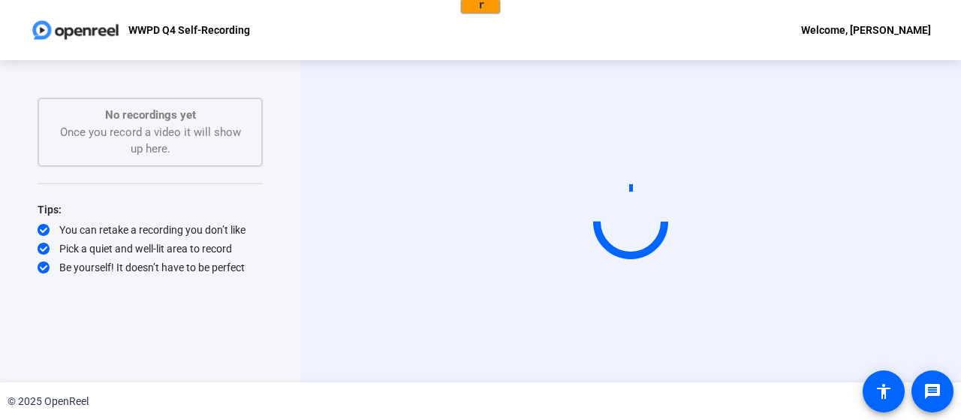
scroll to position [0, 0]
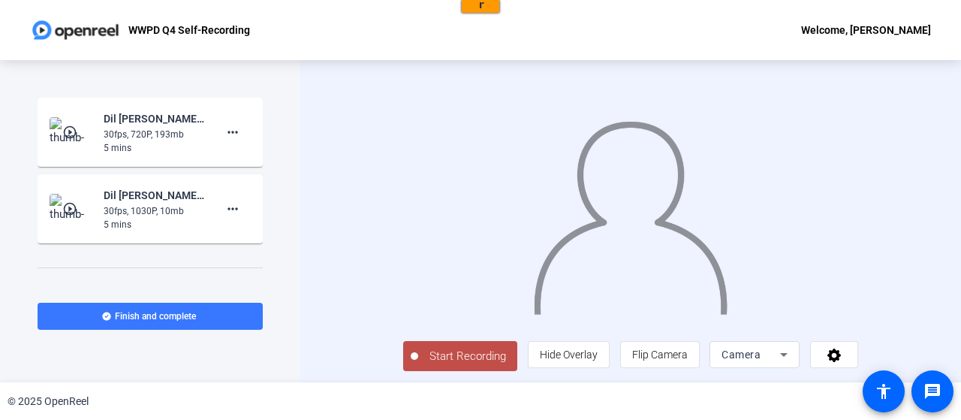
click at [159, 223] on div "5 mins" at bounding box center [154, 225] width 101 height 14
click at [71, 208] on mat-icon "play_circle_outline" at bounding box center [71, 208] width 18 height 15
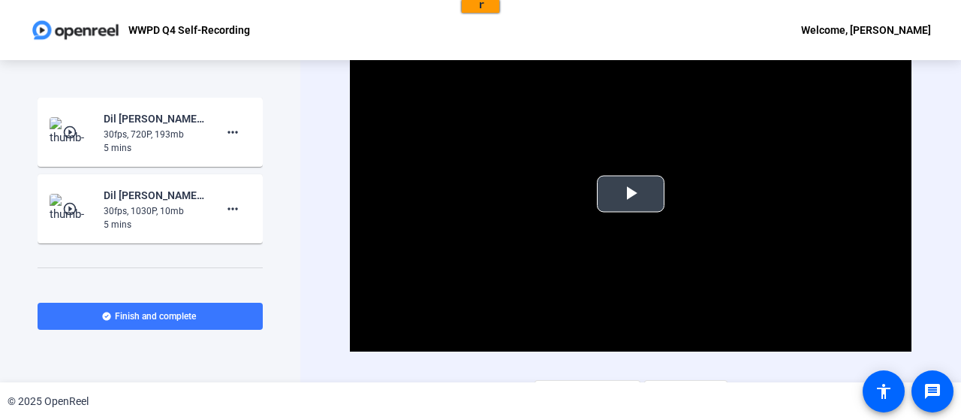
click at [631, 194] on span "Video Player" at bounding box center [631, 194] width 0 height 0
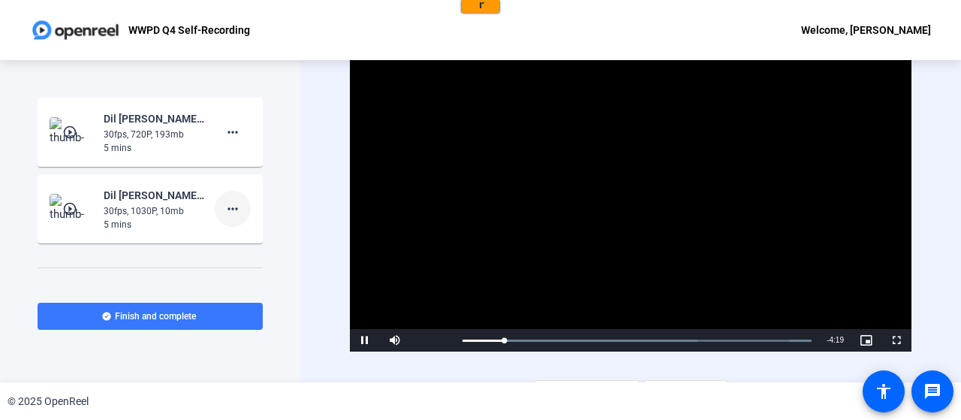
click at [231, 206] on mat-icon "more_horiz" at bounding box center [233, 209] width 18 height 18
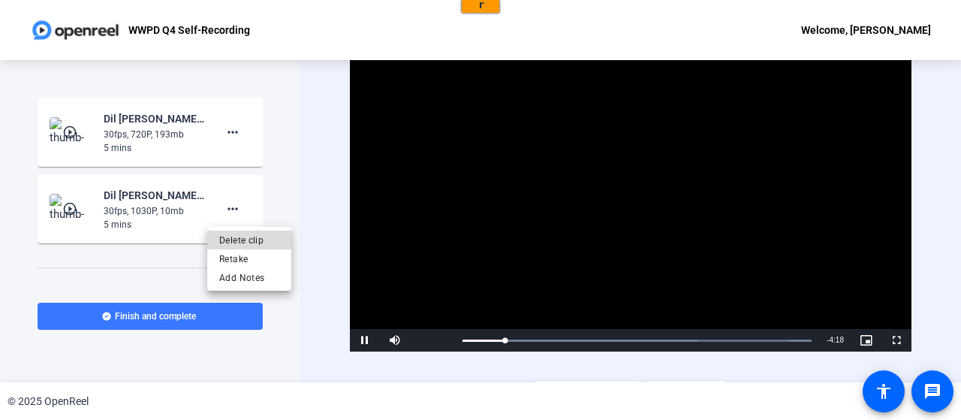
click at [233, 240] on span "Delete clip" at bounding box center [249, 240] width 60 height 18
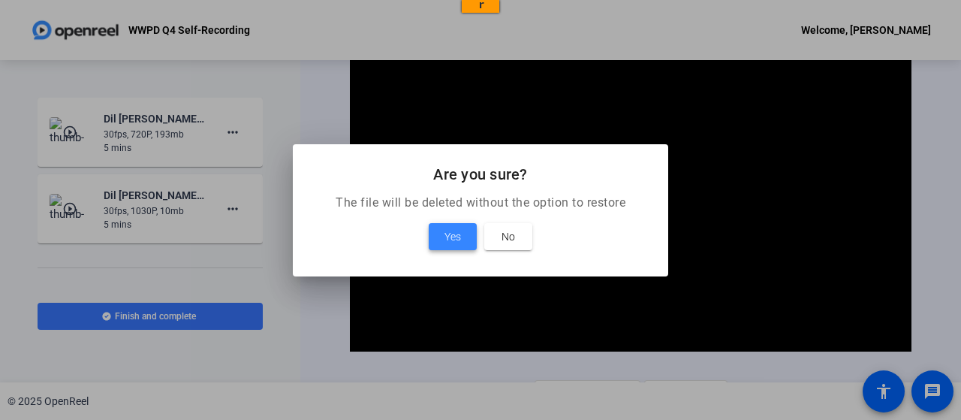
click at [445, 241] on span "Yes" at bounding box center [453, 237] width 17 height 18
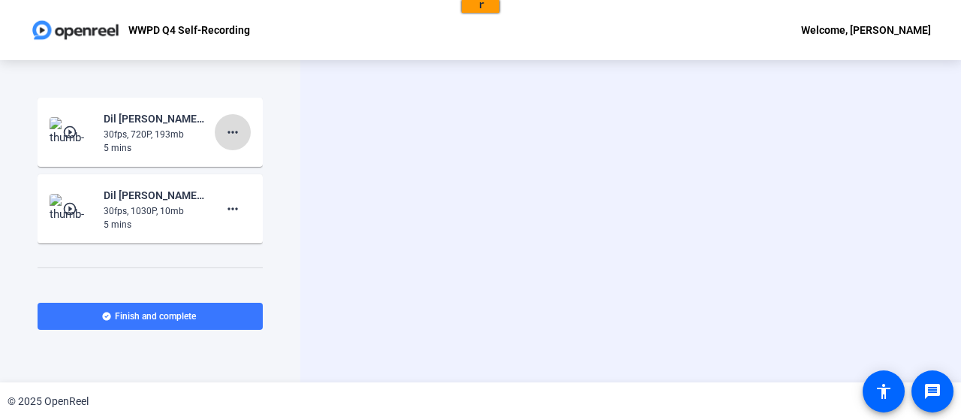
click at [224, 127] on mat-icon "more_horiz" at bounding box center [233, 132] width 18 height 18
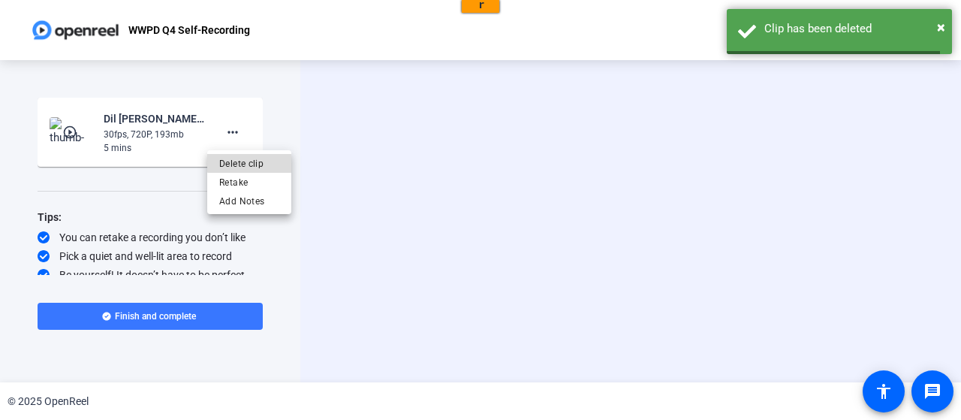
click at [255, 157] on span "Delete clip" at bounding box center [249, 164] width 60 height 18
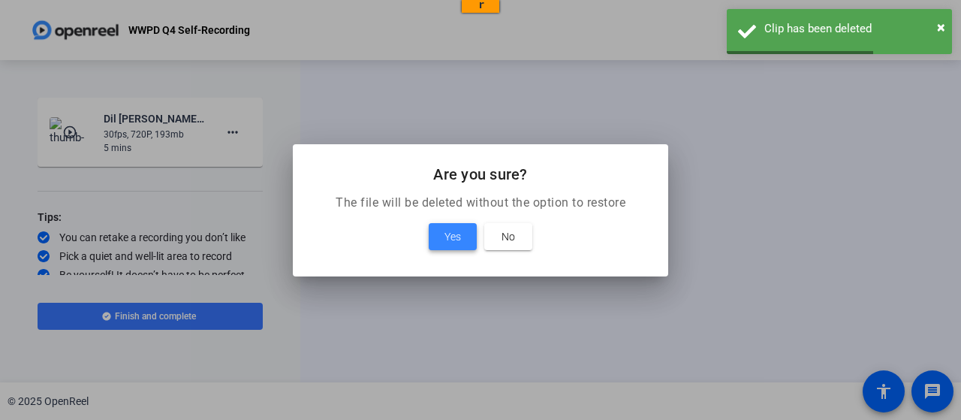
click at [462, 246] on span at bounding box center [453, 237] width 48 height 36
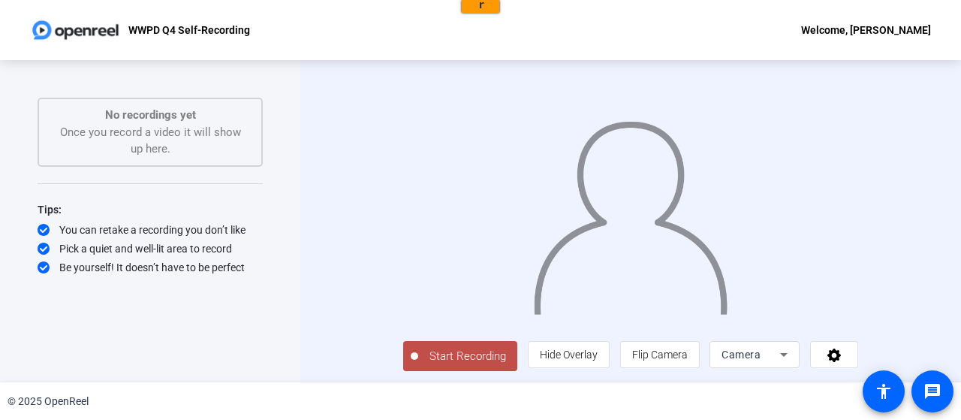
scroll to position [30, 0]
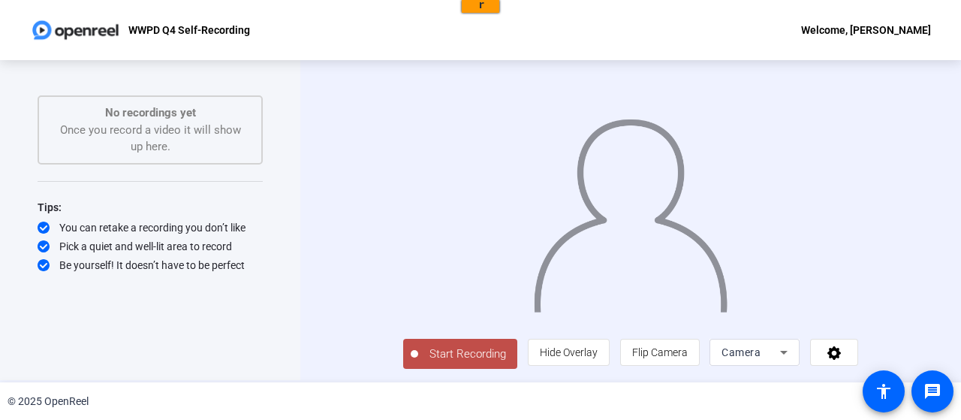
click at [761, 352] on span "Camera" at bounding box center [741, 352] width 39 height 12
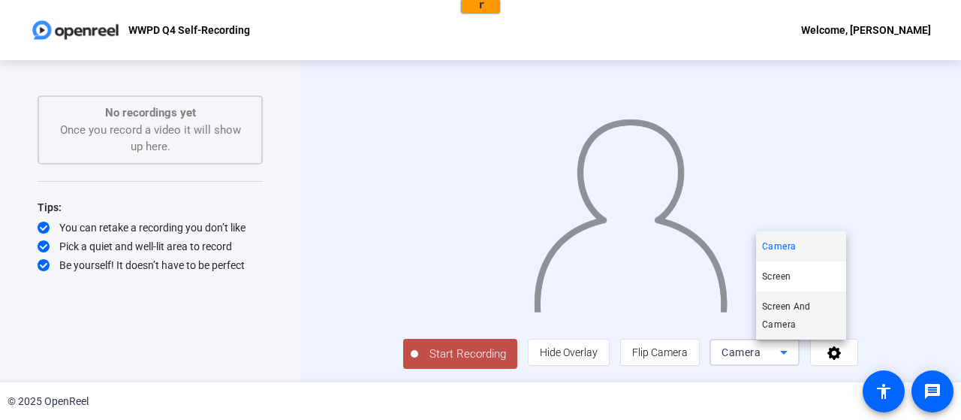
click at [798, 310] on span "Screen And Camera" at bounding box center [801, 315] width 78 height 36
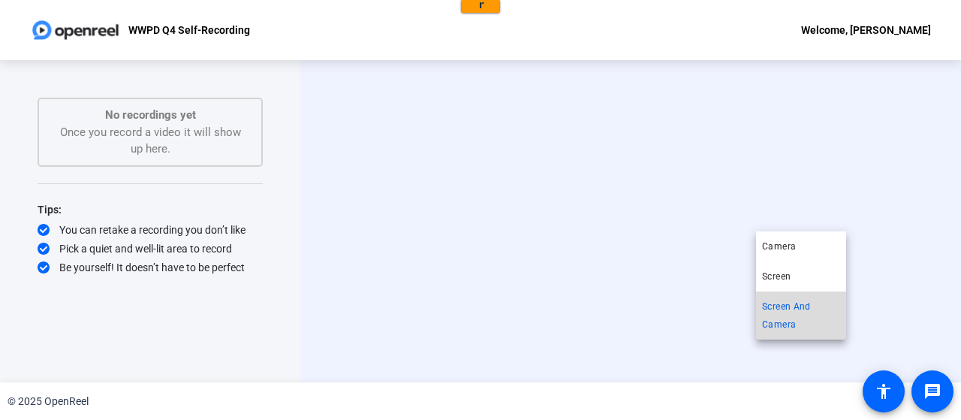
scroll to position [0, 0]
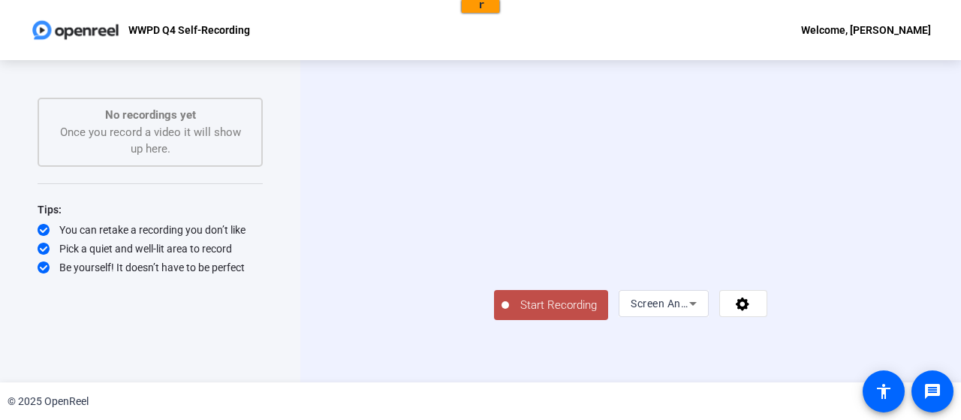
click at [494, 320] on button "Start Recording" at bounding box center [551, 305] width 114 height 30
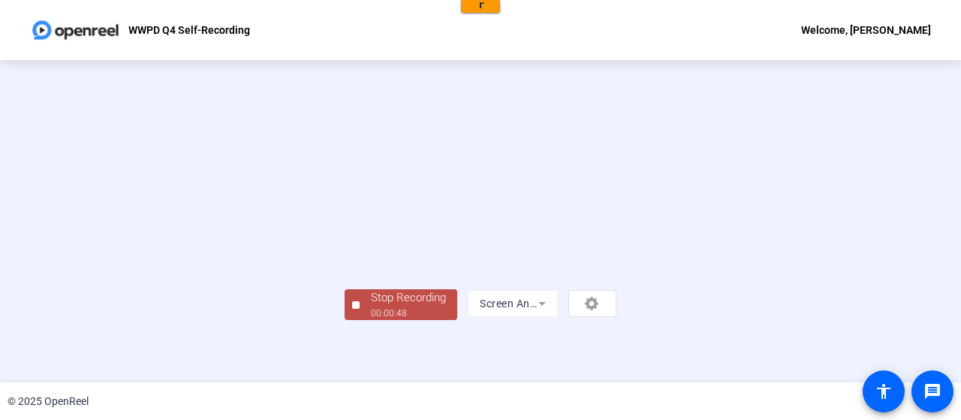
scroll to position [102, 0]
click at [360, 320] on span "Stop Recording 00:00:49" at bounding box center [409, 304] width 98 height 31
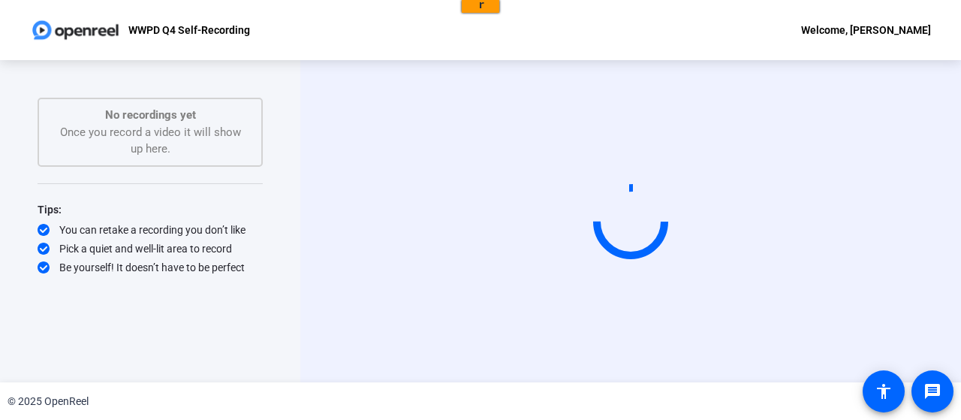
scroll to position [0, 0]
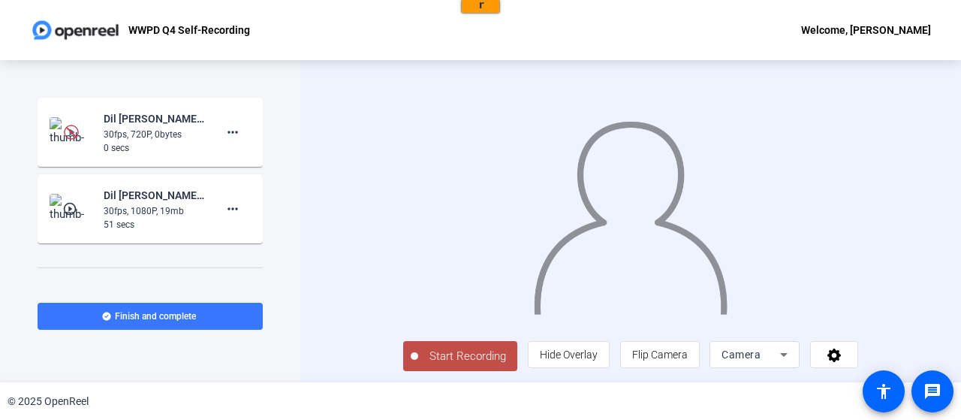
click at [62, 222] on img at bounding box center [72, 209] width 44 height 30
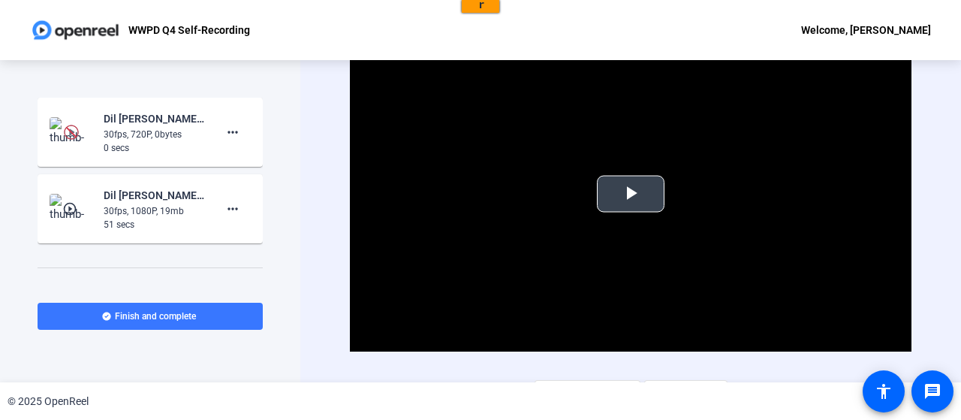
click at [631, 194] on span "Video Player" at bounding box center [631, 194] width 0 height 0
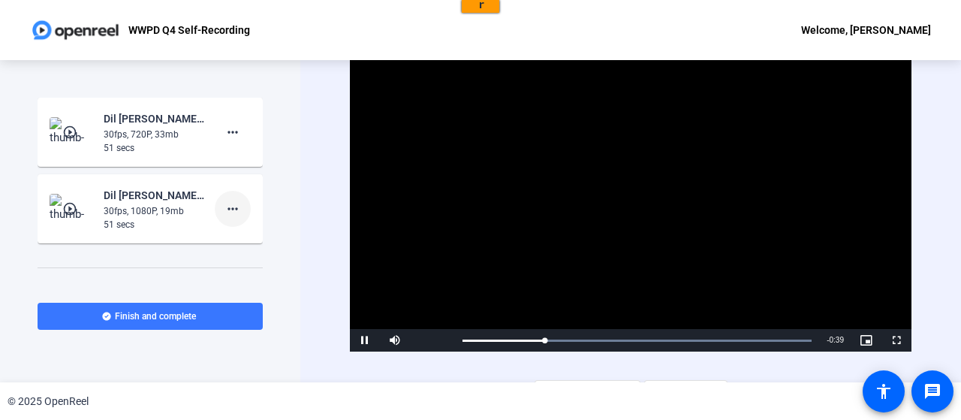
click at [224, 213] on mat-icon "more_horiz" at bounding box center [233, 209] width 18 height 18
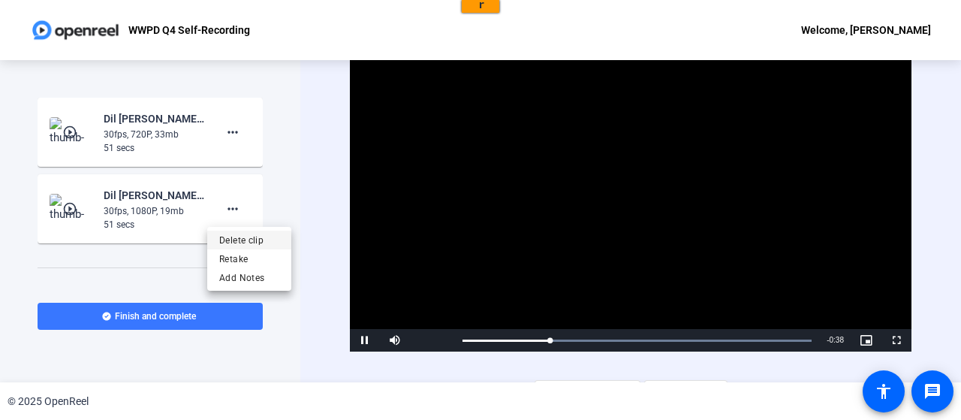
click at [246, 236] on span "Delete clip" at bounding box center [249, 240] width 60 height 18
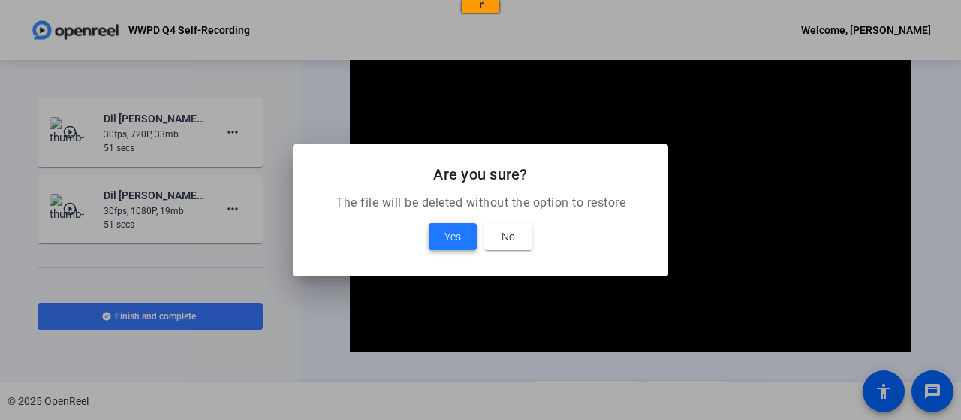
click at [463, 248] on span at bounding box center [453, 237] width 48 height 36
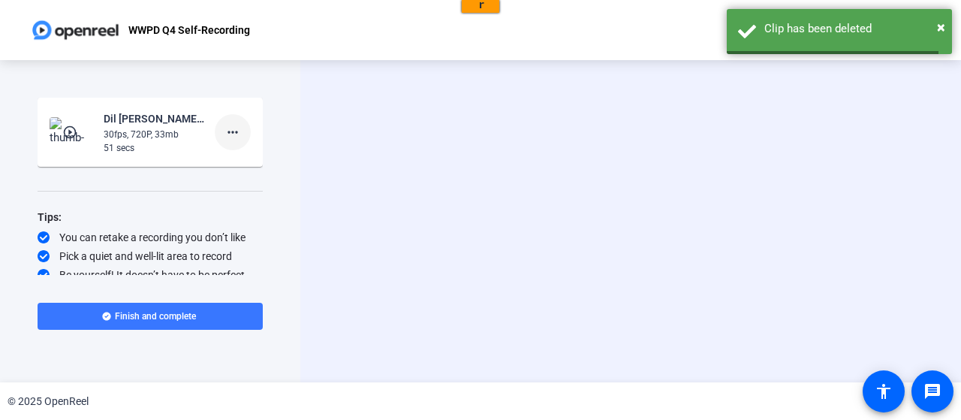
click at [233, 140] on mat-icon "more_horiz" at bounding box center [233, 132] width 18 height 18
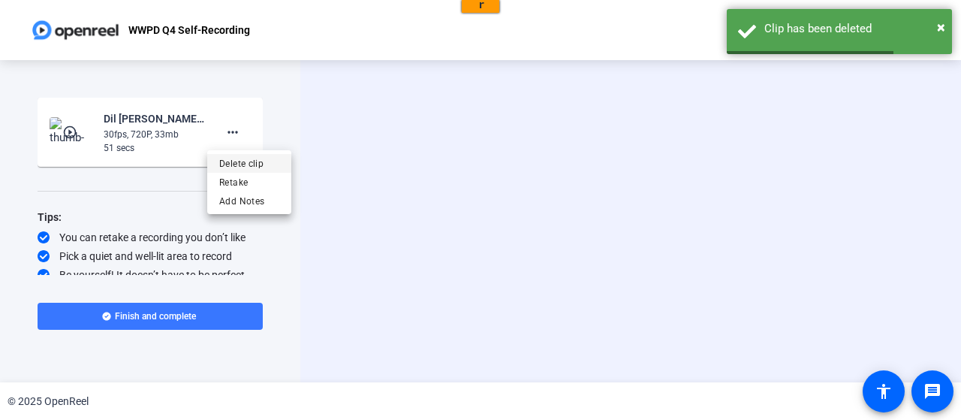
click at [278, 168] on span "Delete clip" at bounding box center [249, 164] width 60 height 18
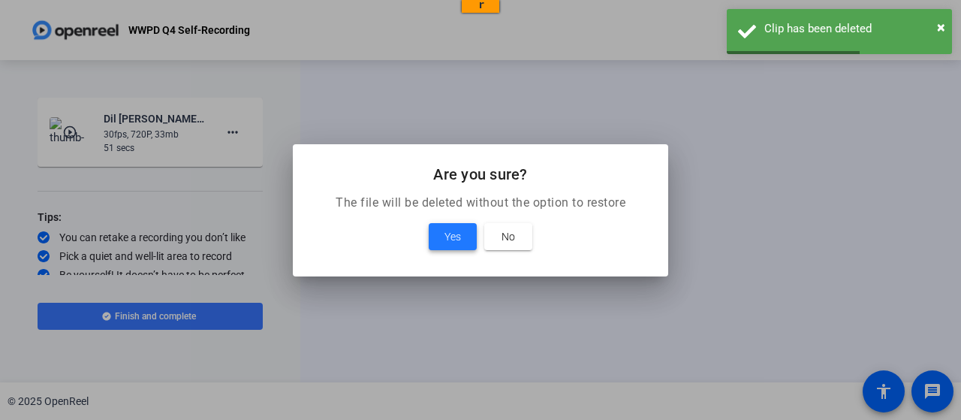
click at [464, 228] on span at bounding box center [453, 237] width 48 height 36
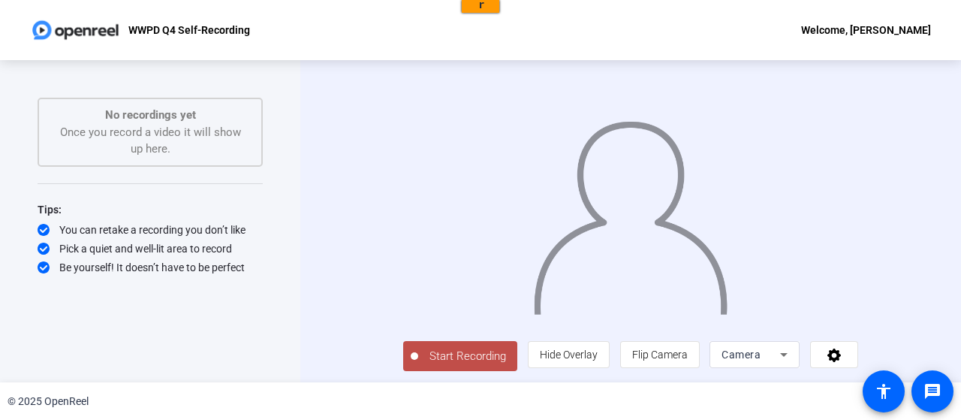
scroll to position [30, 0]
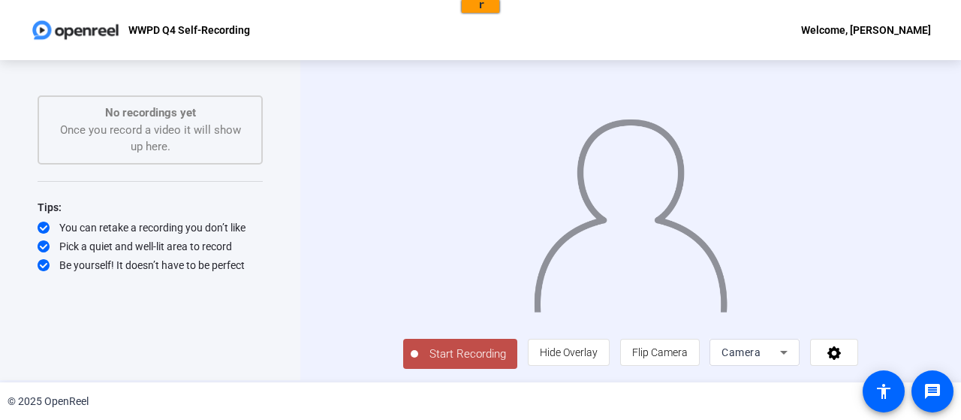
click at [780, 357] on div "Camera" at bounding box center [751, 352] width 59 height 18
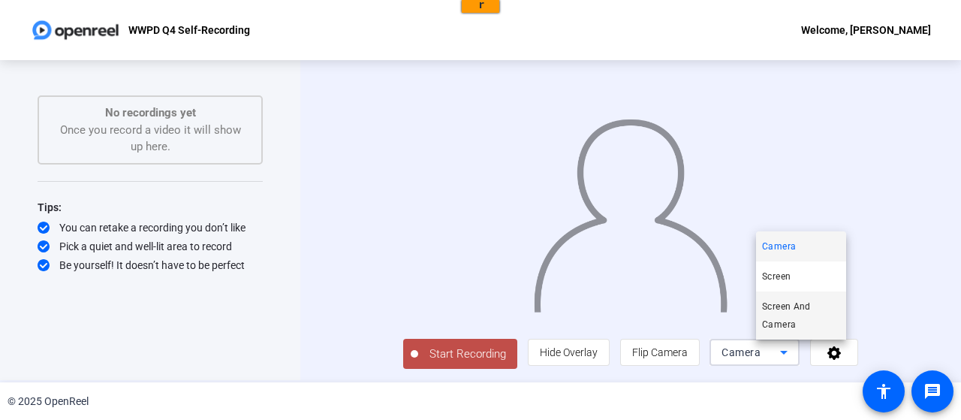
click at [795, 305] on span "Screen And Camera" at bounding box center [801, 315] width 78 height 36
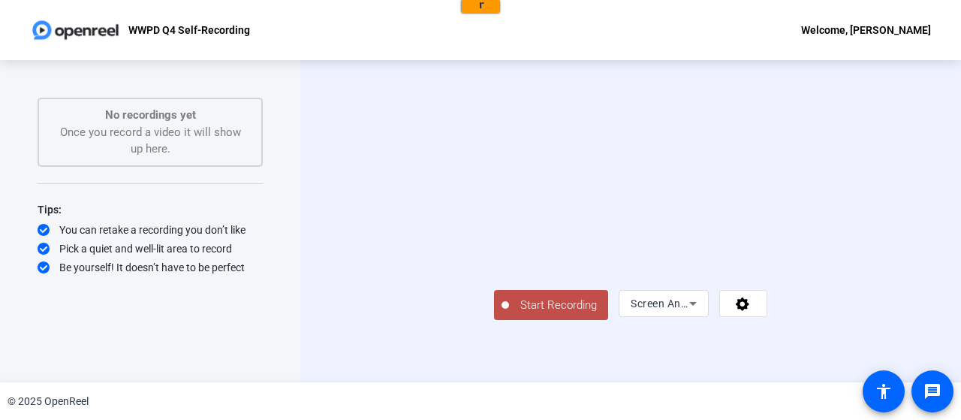
click at [702, 312] on icon at bounding box center [693, 303] width 18 height 18
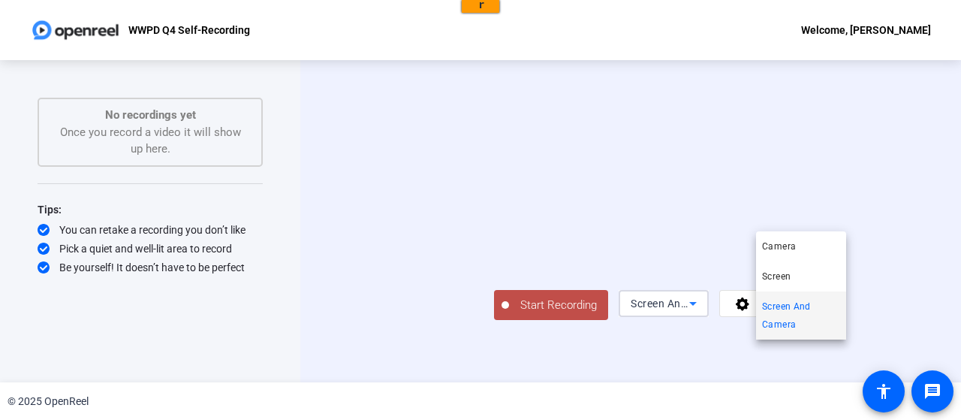
click at [804, 319] on span "Screen And Camera" at bounding box center [801, 315] width 78 height 36
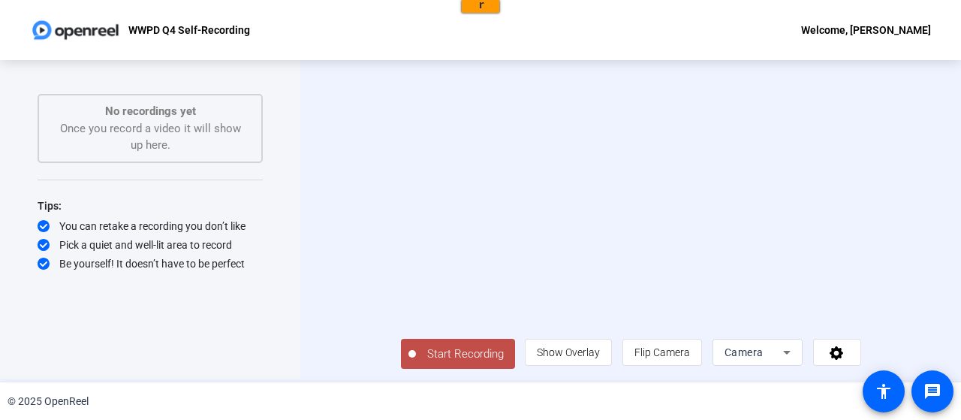
click at [764, 347] on span "Camera" at bounding box center [744, 352] width 39 height 12
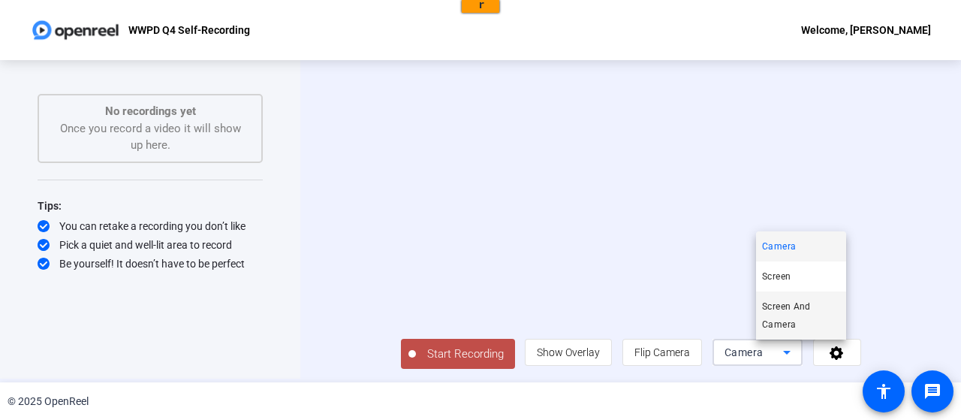
click at [801, 328] on span "Screen And Camera" at bounding box center [801, 315] width 78 height 36
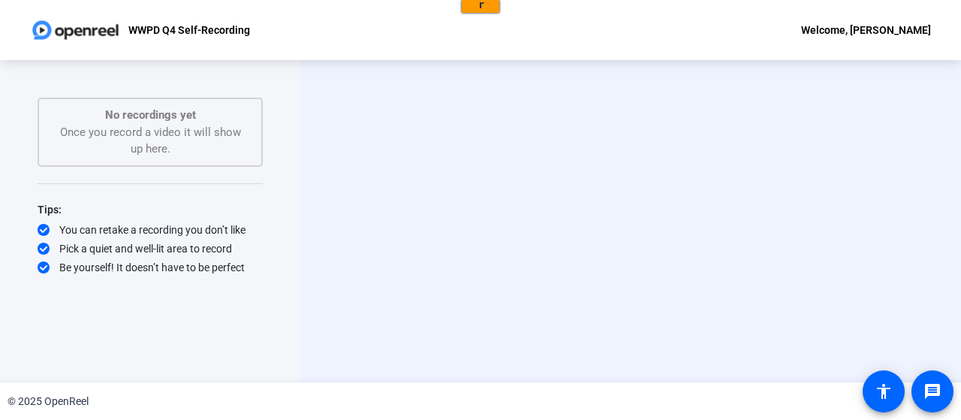
scroll to position [0, 0]
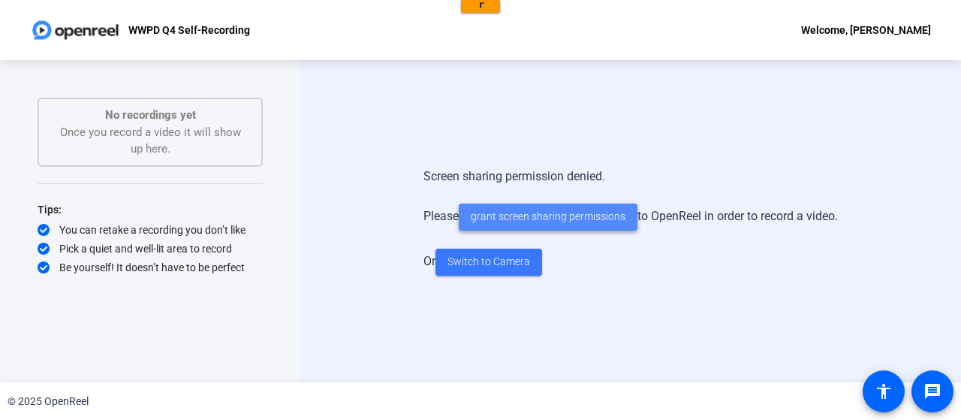
click at [592, 209] on span "grant screen sharing permissions" at bounding box center [548, 217] width 155 height 16
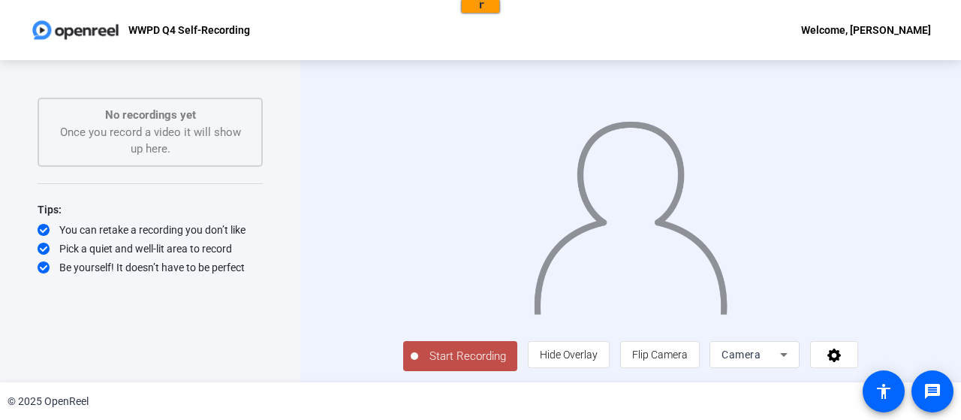
scroll to position [30, 0]
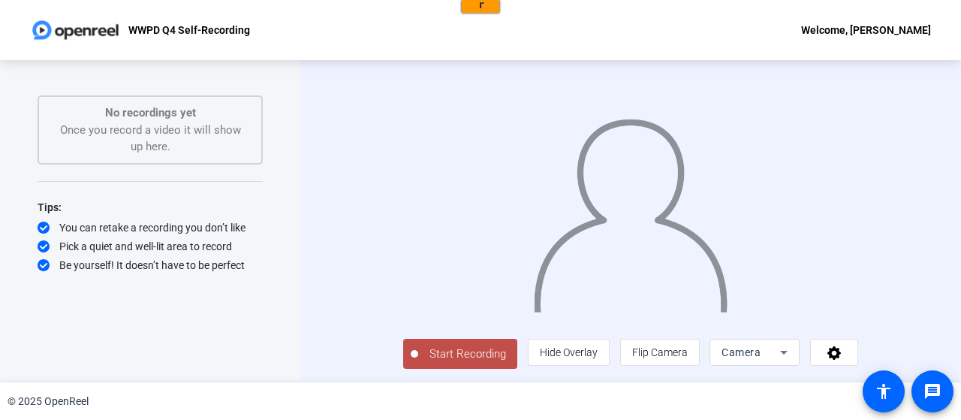
click at [793, 353] on icon at bounding box center [784, 352] width 18 height 18
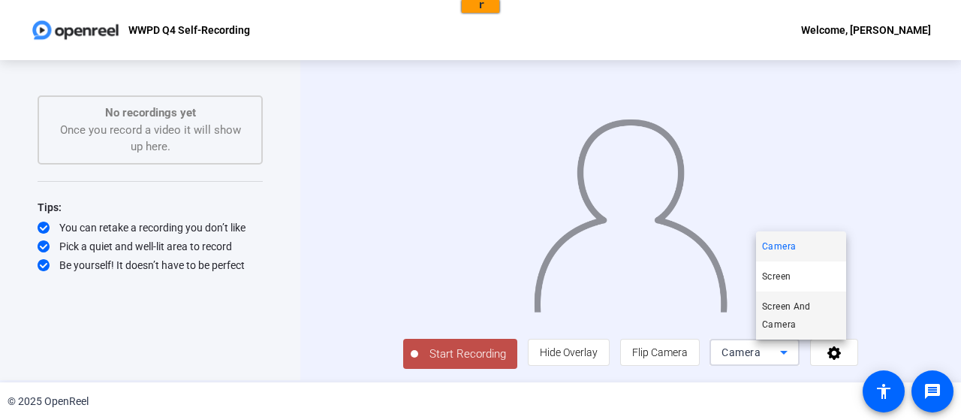
click at [786, 322] on span "Screen And Camera" at bounding box center [801, 315] width 78 height 36
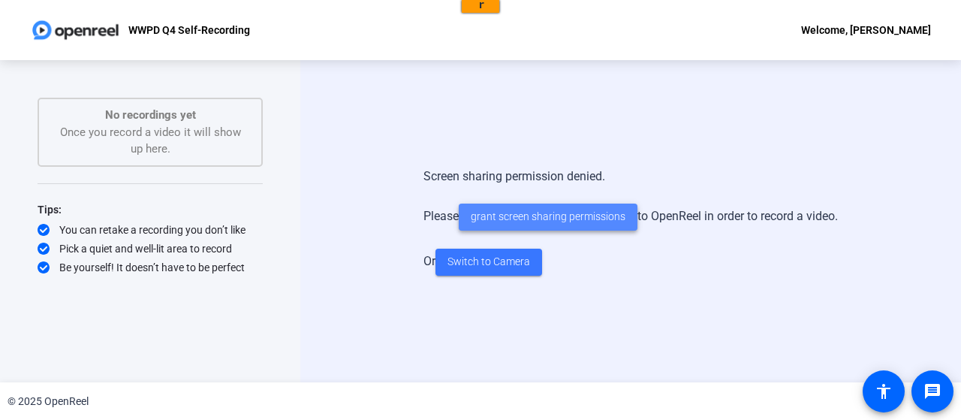
click at [560, 218] on span "grant screen sharing permissions" at bounding box center [548, 217] width 155 height 16
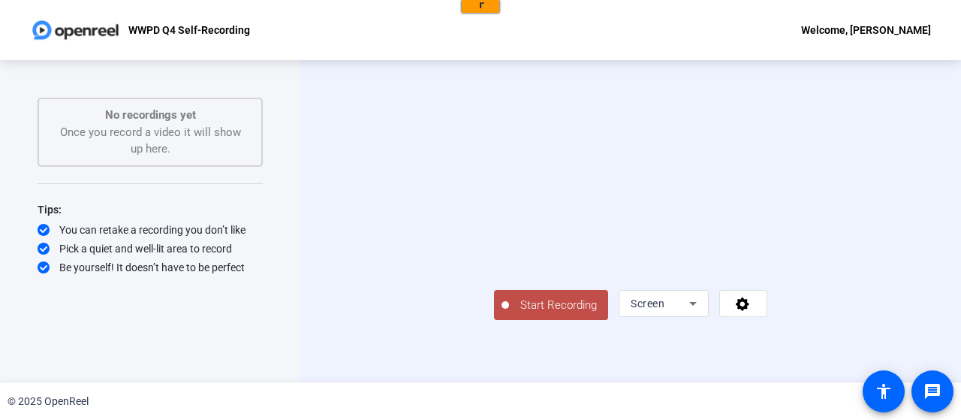
scroll to position [30, 0]
click at [702, 312] on icon at bounding box center [693, 303] width 18 height 18
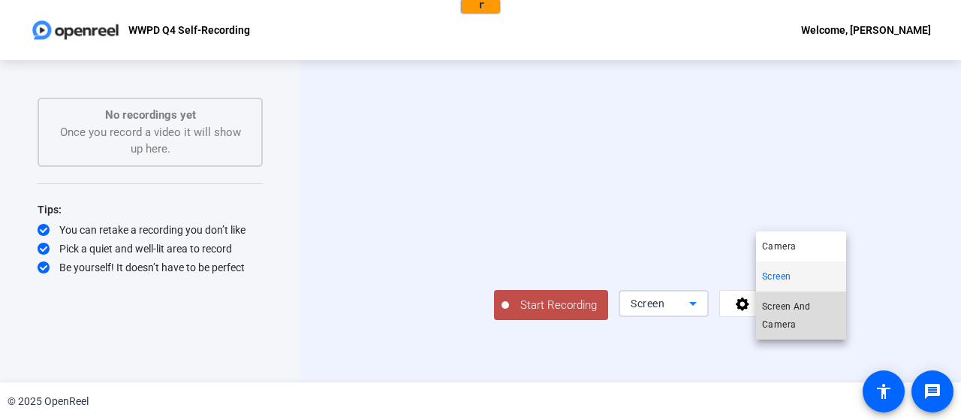
click at [789, 306] on span "Screen And Camera" at bounding box center [801, 315] width 78 height 36
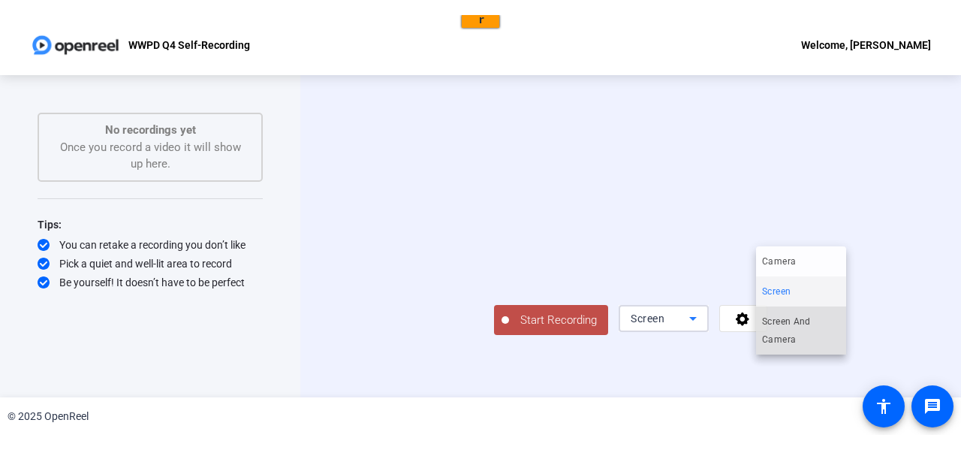
scroll to position [0, 0]
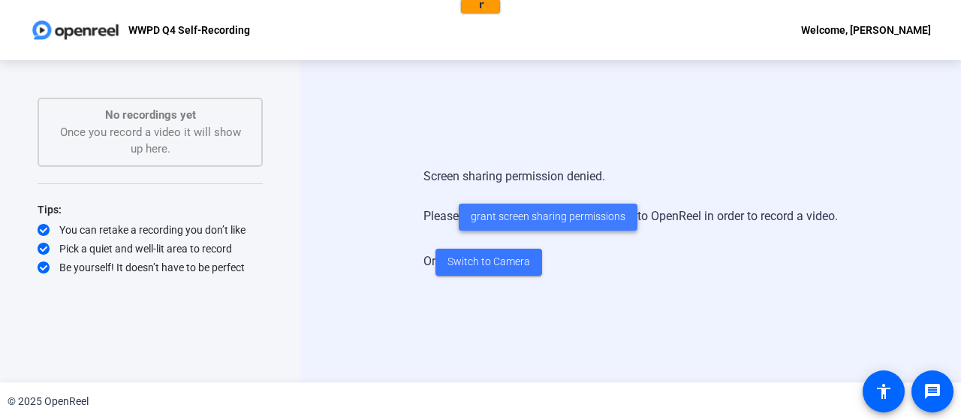
click at [575, 219] on span "grant screen sharing permissions" at bounding box center [548, 217] width 155 height 16
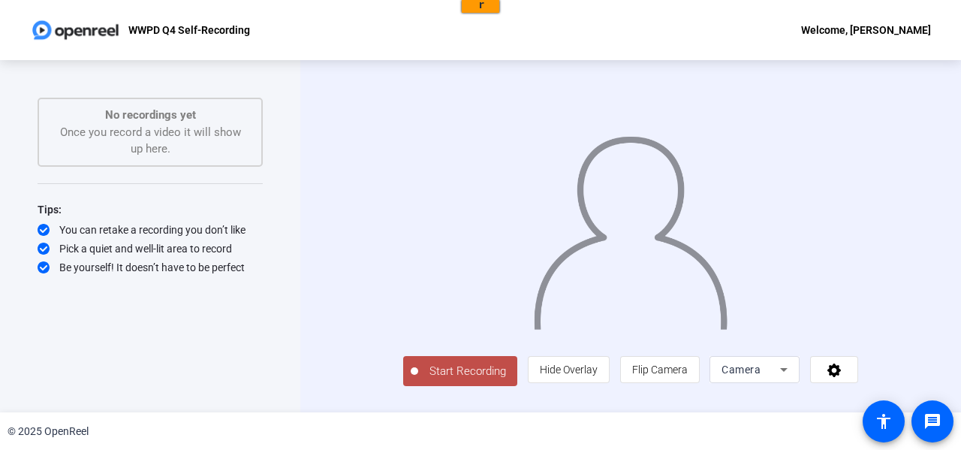
scroll to position [15, 0]
click at [780, 379] on div "Camera" at bounding box center [751, 370] width 59 height 18
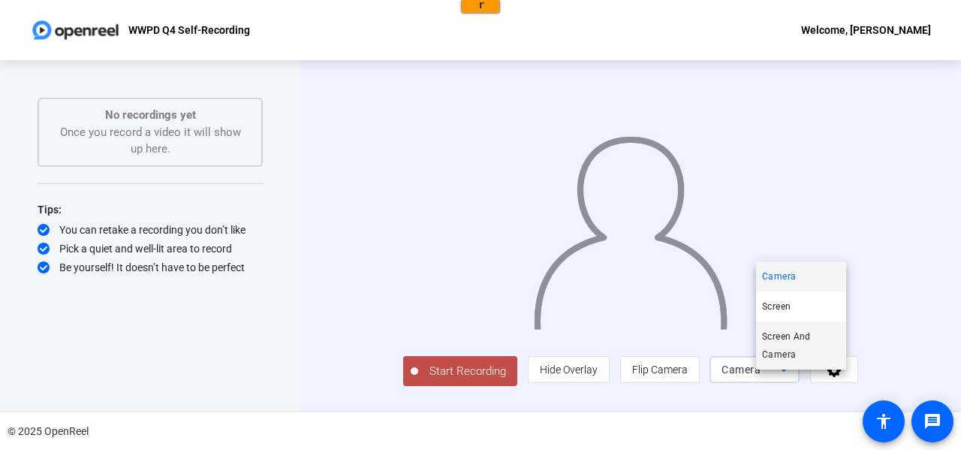
click at [804, 344] on span "Screen And Camera" at bounding box center [801, 345] width 78 height 36
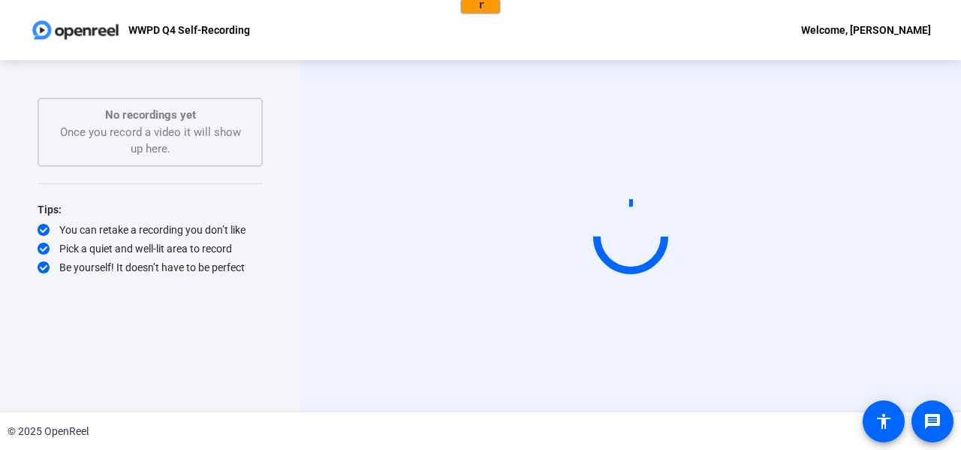
scroll to position [0, 0]
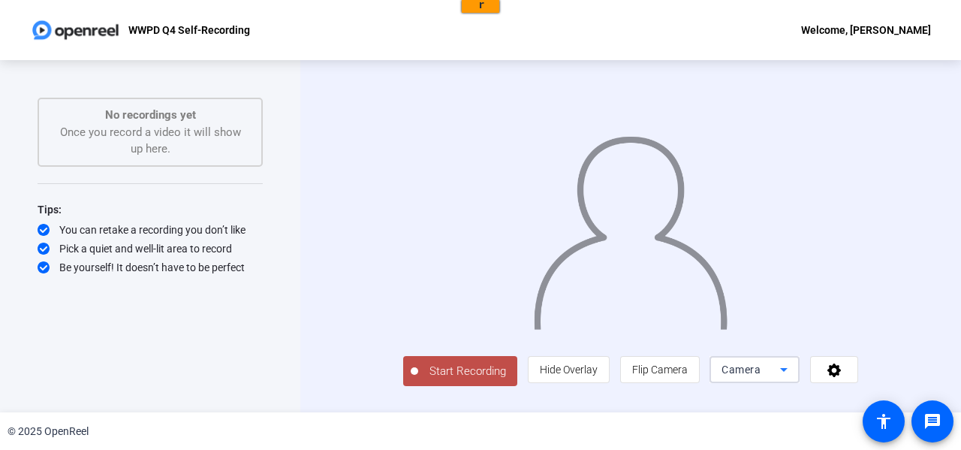
click at [761, 376] on span "Camera" at bounding box center [741, 370] width 39 height 12
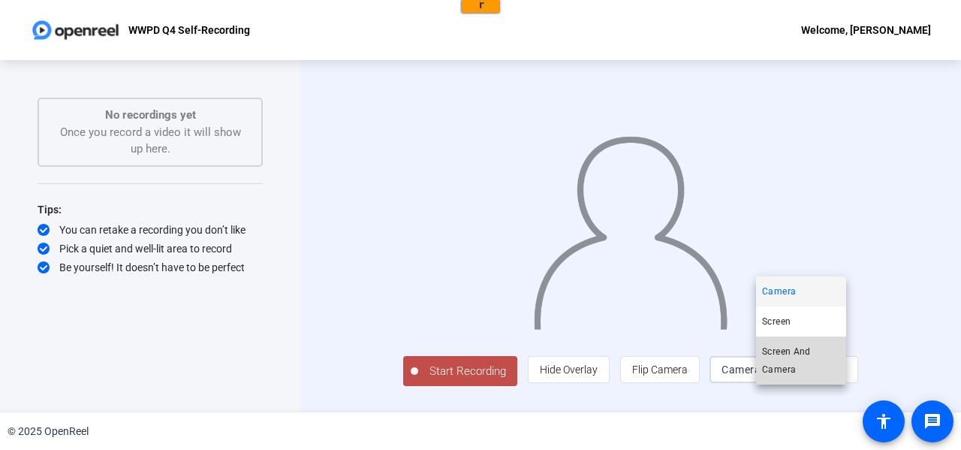
click at [799, 352] on span "Screen And Camera" at bounding box center [801, 361] width 78 height 36
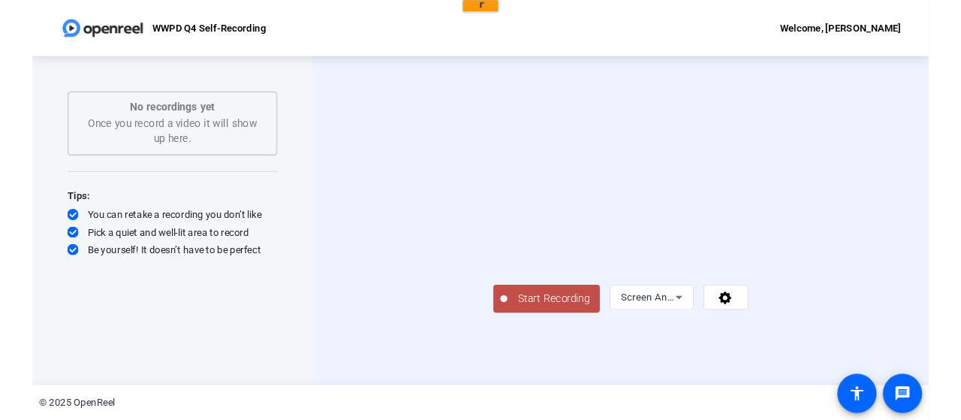
scroll to position [15, 0]
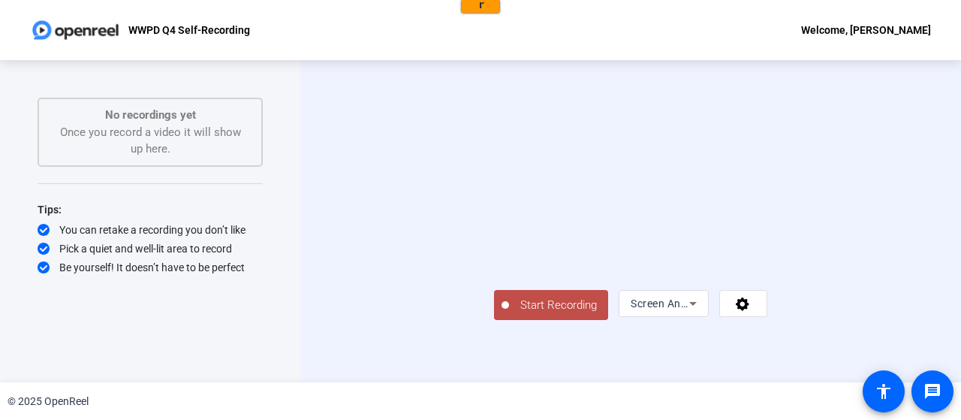
click at [509, 314] on span "Start Recording" at bounding box center [558, 305] width 99 height 17
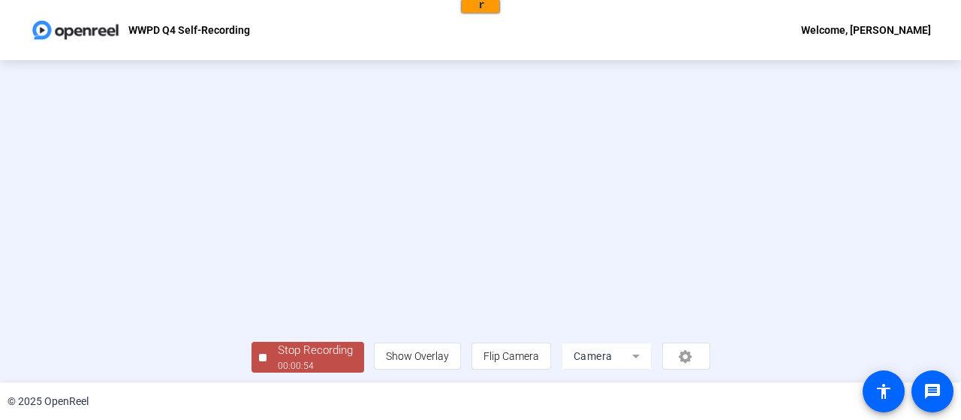
scroll to position [102, 0]
click at [259, 356] on div at bounding box center [263, 354] width 8 height 8
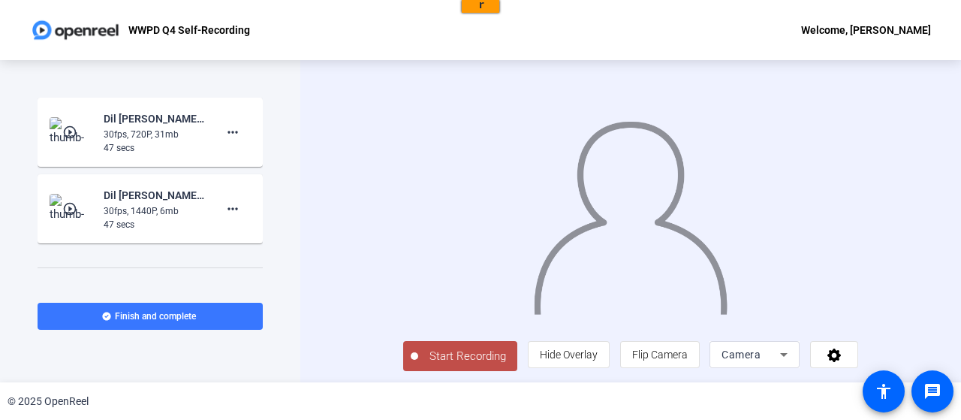
click at [71, 210] on mat-icon "play_circle_outline" at bounding box center [71, 208] width 18 height 15
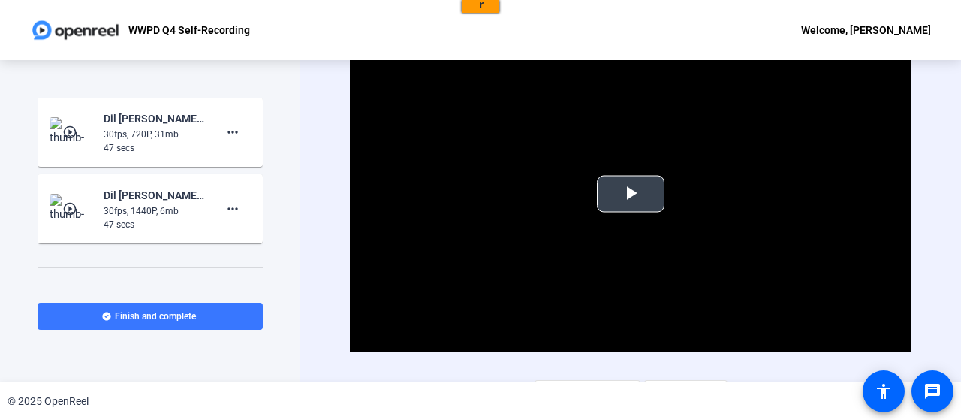
drag, startPoint x: 708, startPoint y: 146, endPoint x: 648, endPoint y: 177, distance: 66.5
click at [649, 177] on div "Video Player is loading. Play Video Play Mute Current Time 0:00 / Duration 0:47…" at bounding box center [631, 193] width 562 height 316
click at [631, 194] on span "Video Player" at bounding box center [631, 194] width 0 height 0
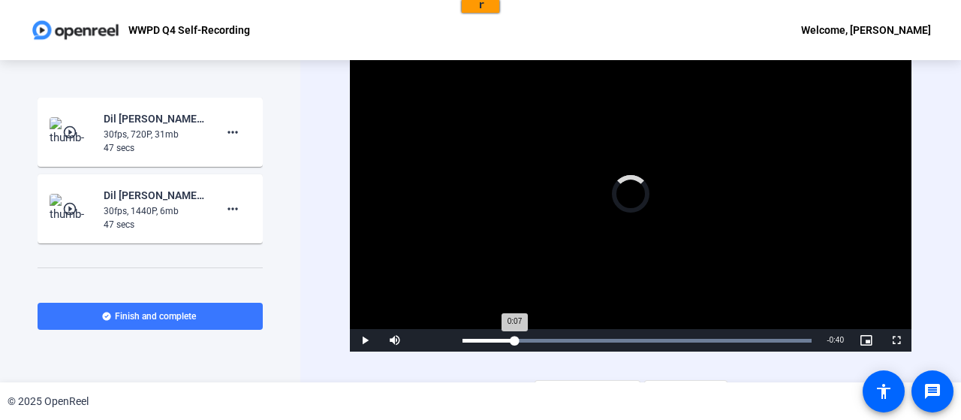
click at [513, 339] on div "Loaded : 100.00% 0:07 0:07" at bounding box center [637, 341] width 349 height 4
click at [549, 339] on div "Loaded : 100.00% 0:11 0:08" at bounding box center [637, 341] width 349 height 4
click at [610, 332] on div "Loaded : 100.00% 0:20 0:12" at bounding box center [637, 340] width 364 height 23
click at [626, 334] on div "Loaded : 100.00% 0:20 0:20" at bounding box center [637, 340] width 364 height 23
click at [679, 339] on div "Loaded : 100.00% 0:29 0:22" at bounding box center [637, 341] width 349 height 4
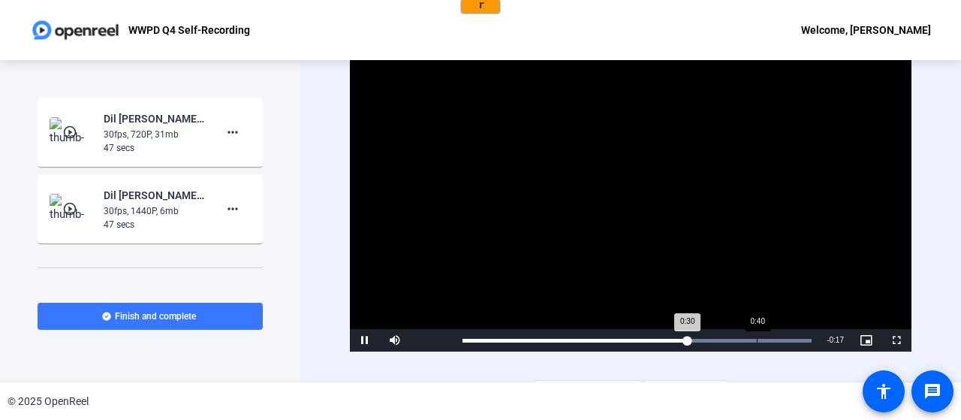
click at [757, 337] on div "Loaded : 100.00% 0:40 0:30" at bounding box center [637, 340] width 364 height 23
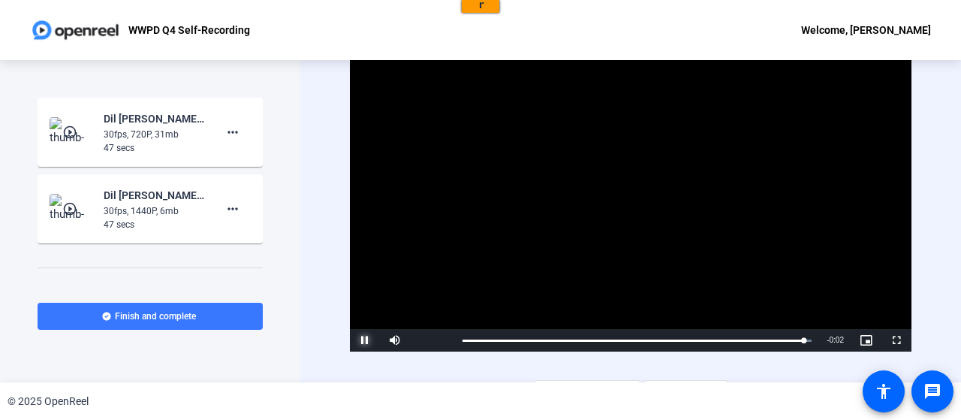
click at [356, 340] on span "Video Player" at bounding box center [365, 340] width 30 height 0
click at [222, 218] on span at bounding box center [233, 209] width 36 height 36
click at [252, 246] on span "Delete clip" at bounding box center [249, 240] width 60 height 18
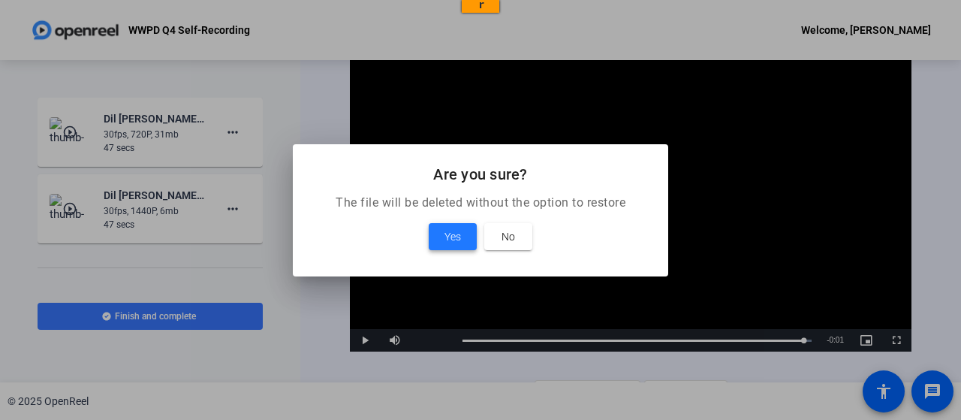
click at [448, 237] on span "Yes" at bounding box center [453, 237] width 17 height 18
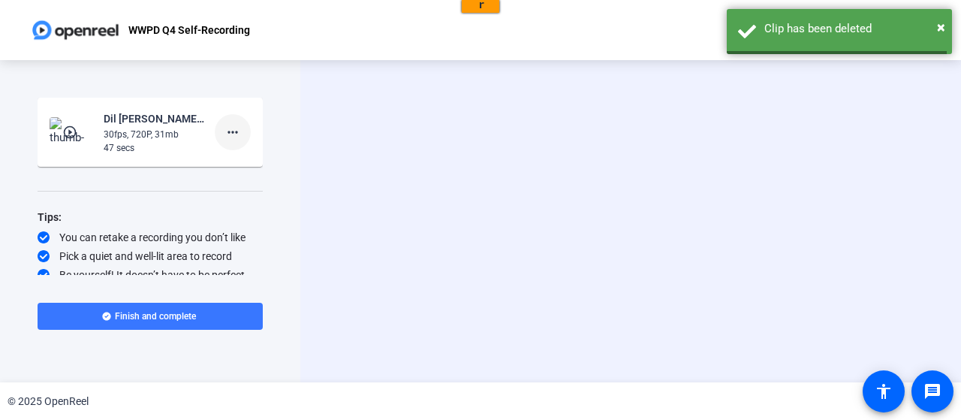
click at [224, 134] on mat-icon "more_horiz" at bounding box center [233, 132] width 18 height 18
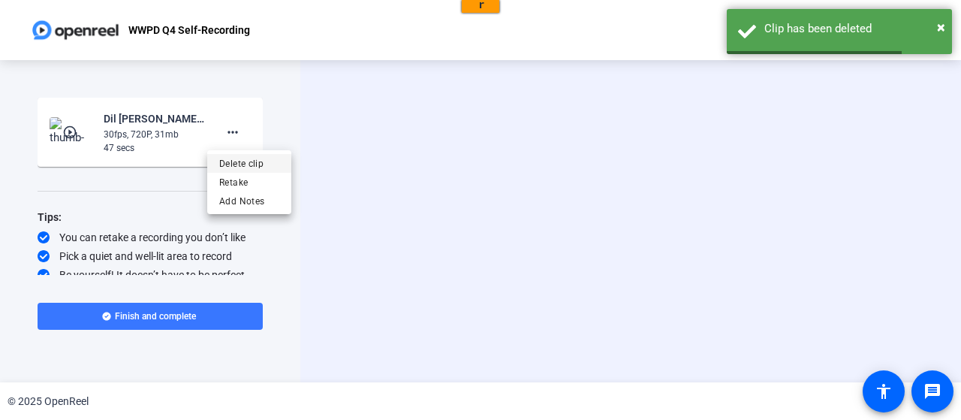
click at [252, 161] on span "Delete clip" at bounding box center [249, 164] width 60 height 18
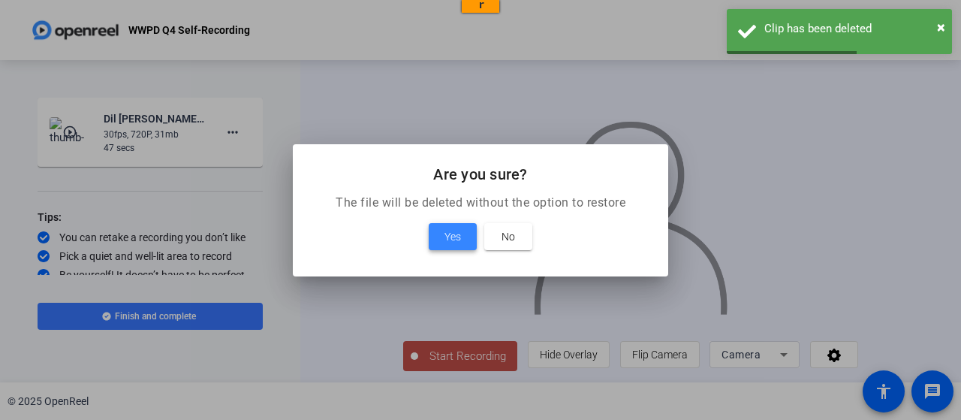
click at [464, 247] on span at bounding box center [453, 237] width 48 height 36
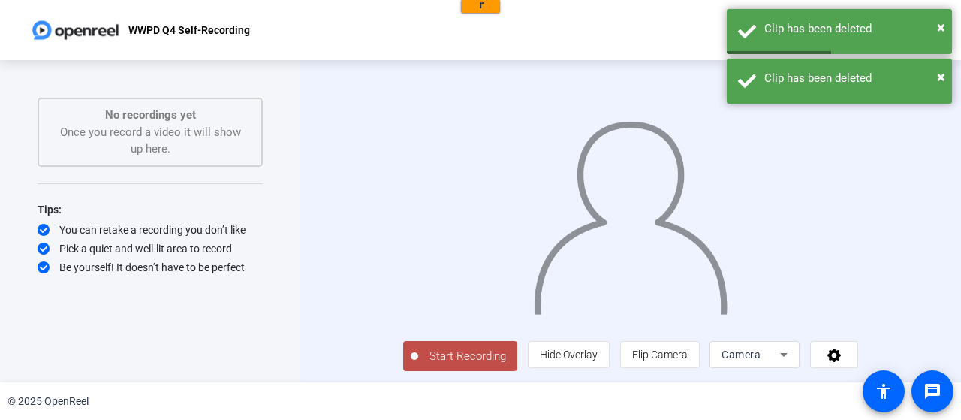
scroll to position [30, 0]
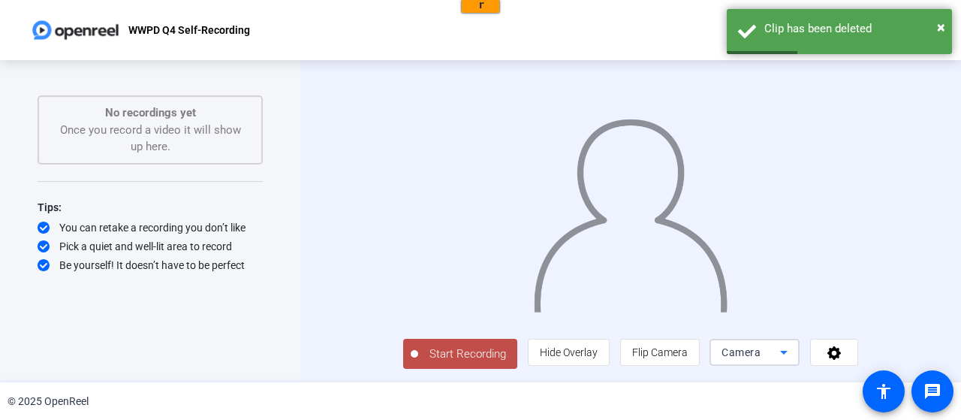
click at [788, 352] on icon at bounding box center [784, 353] width 8 height 4
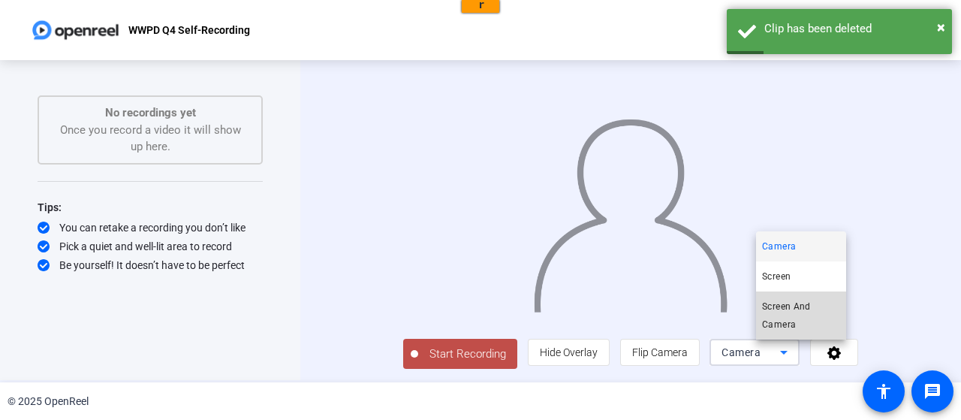
click at [802, 303] on span "Screen And Camera" at bounding box center [801, 315] width 78 height 36
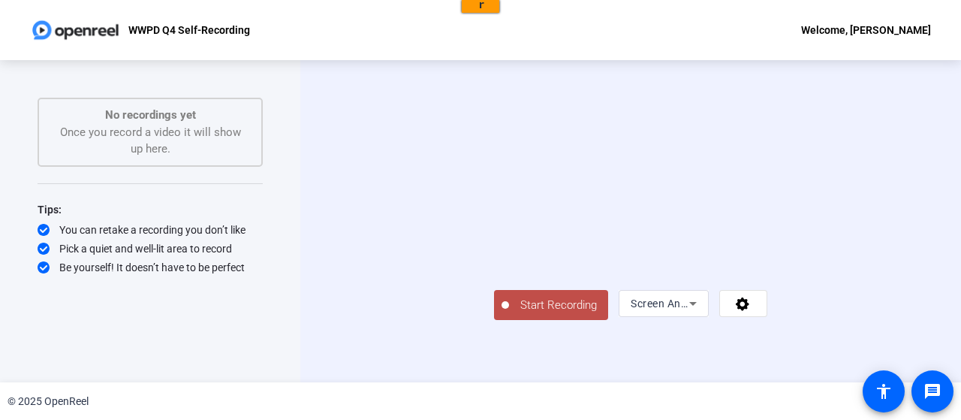
click at [509, 314] on span "Start Recording" at bounding box center [558, 305] width 99 height 17
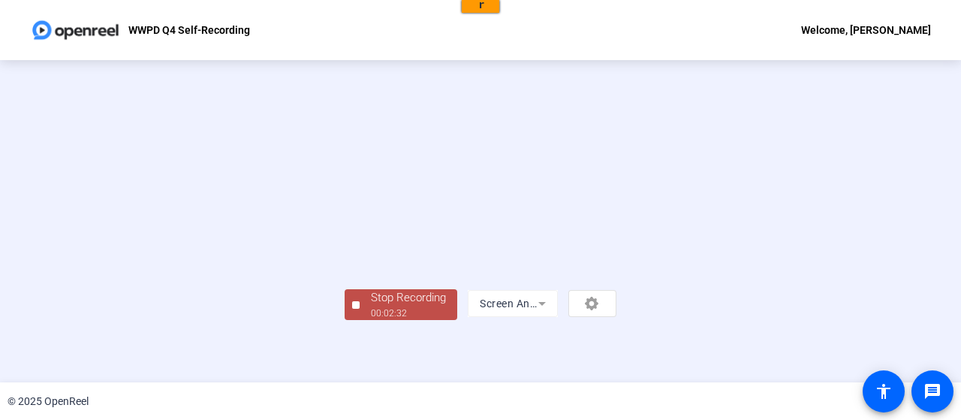
scroll to position [102, 0]
click at [371, 306] on div "Stop Recording" at bounding box center [408, 297] width 75 height 17
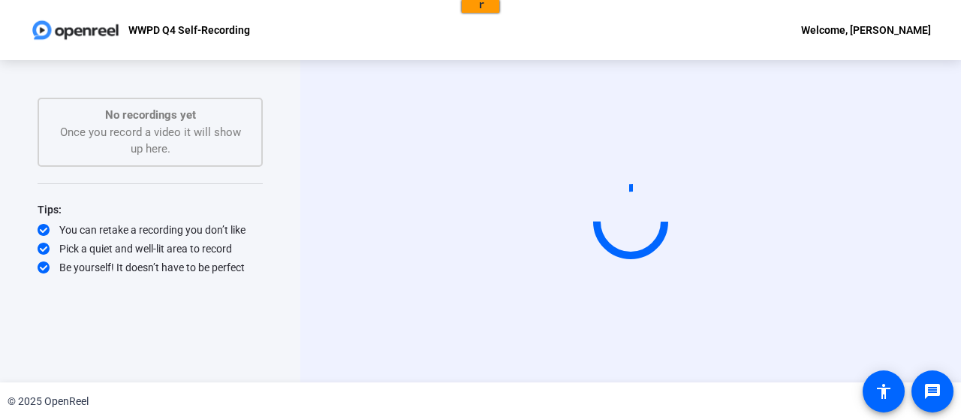
scroll to position [0, 0]
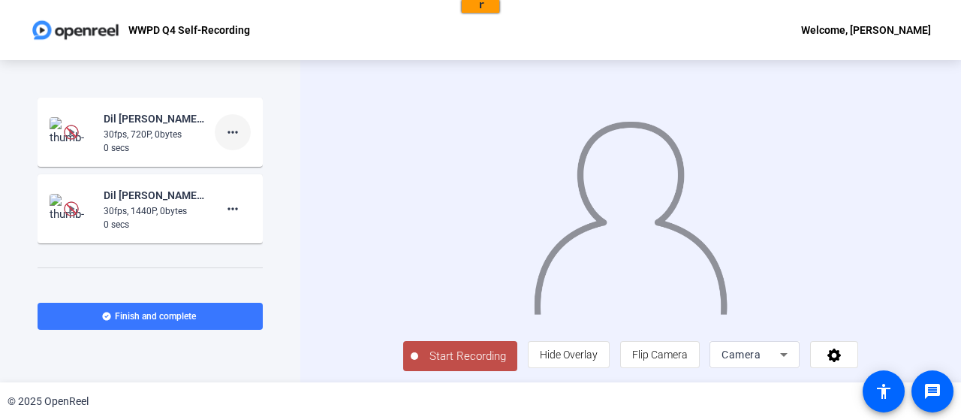
click at [233, 131] on mat-icon "more_horiz" at bounding box center [233, 132] width 18 height 18
click at [268, 163] on span "Delete clip" at bounding box center [249, 164] width 60 height 18
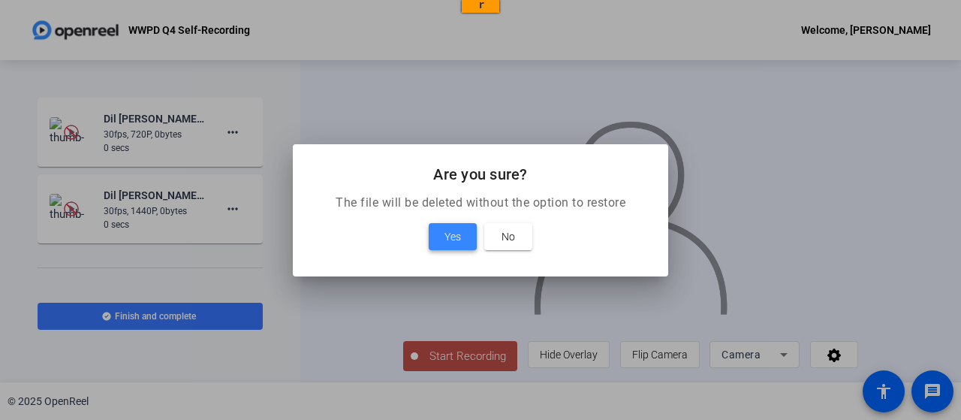
click at [437, 235] on span at bounding box center [453, 237] width 48 height 36
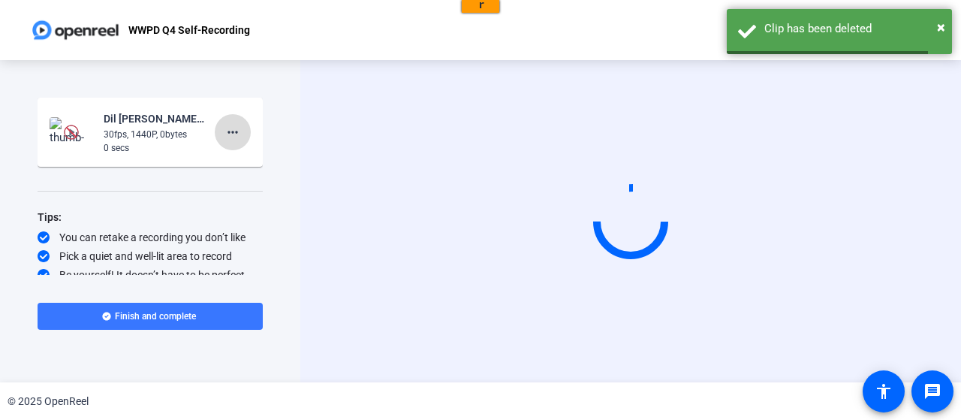
click at [225, 137] on mat-icon "more_horiz" at bounding box center [233, 132] width 18 height 18
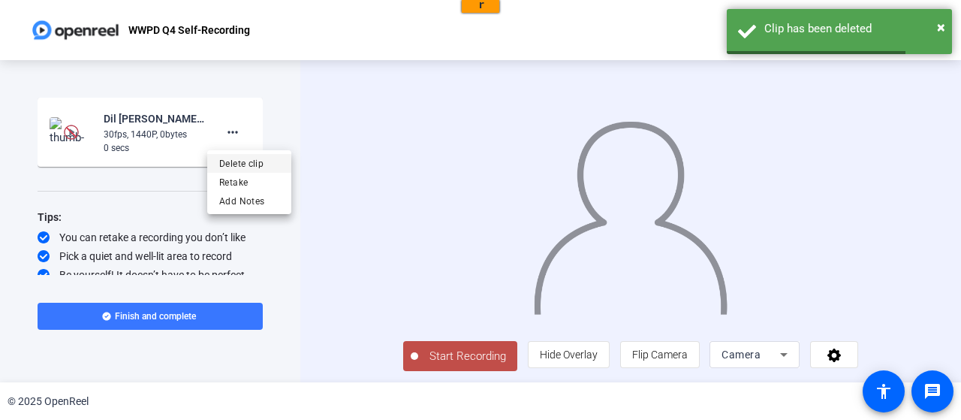
click at [242, 159] on span "Delete clip" at bounding box center [249, 164] width 60 height 18
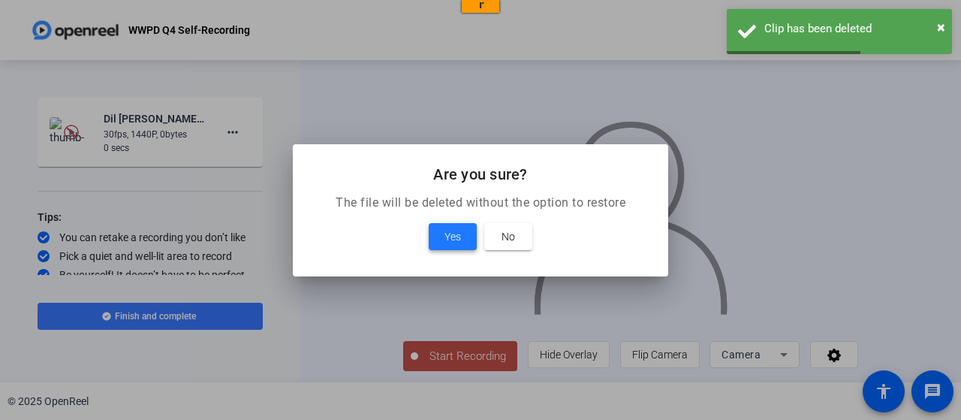
click at [455, 242] on span "Yes" at bounding box center [453, 237] width 17 height 18
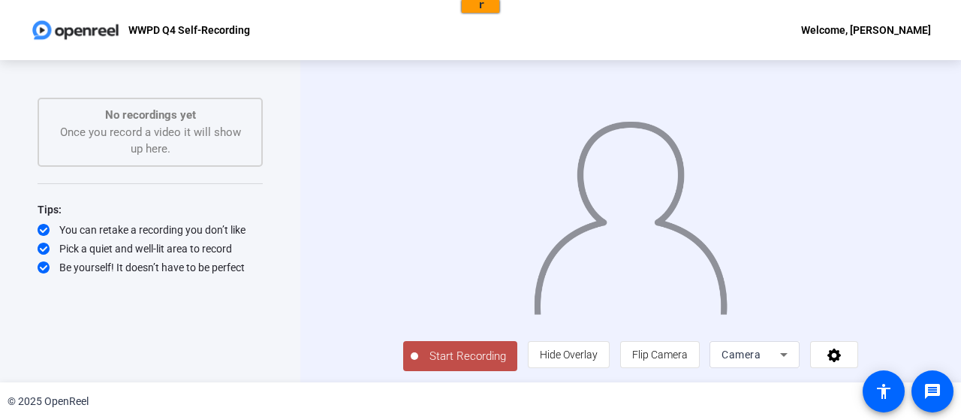
scroll to position [30, 0]
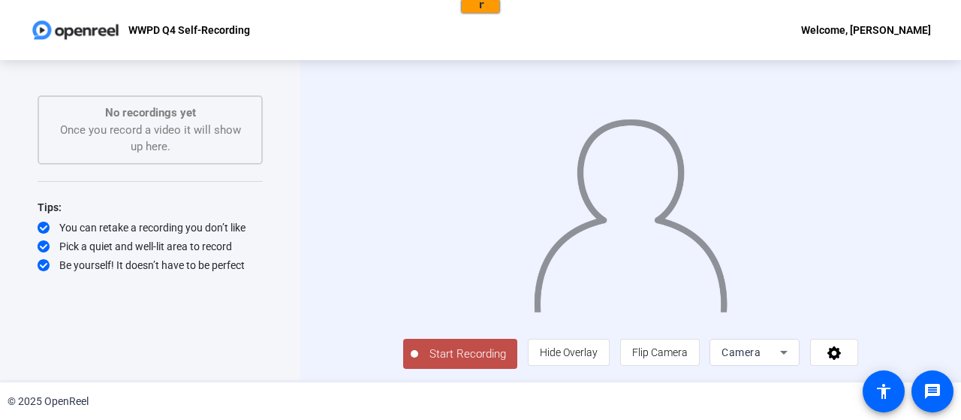
click at [780, 360] on div "Camera" at bounding box center [751, 352] width 59 height 18
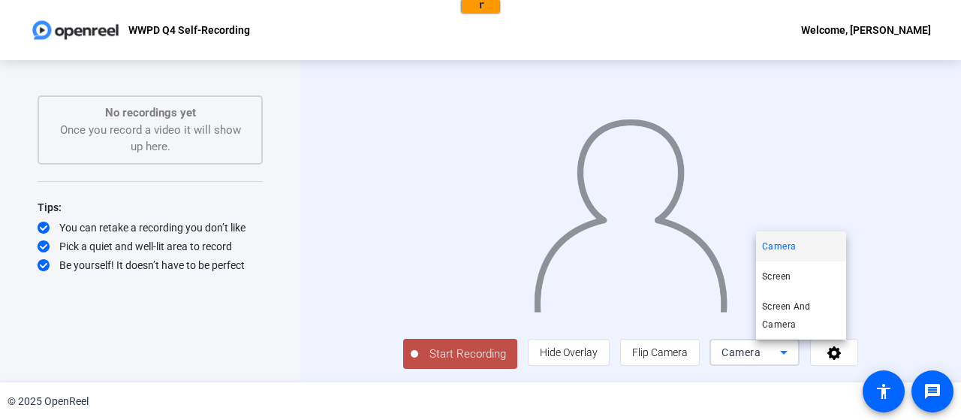
click at [810, 319] on span "Screen And Camera" at bounding box center [801, 315] width 78 height 36
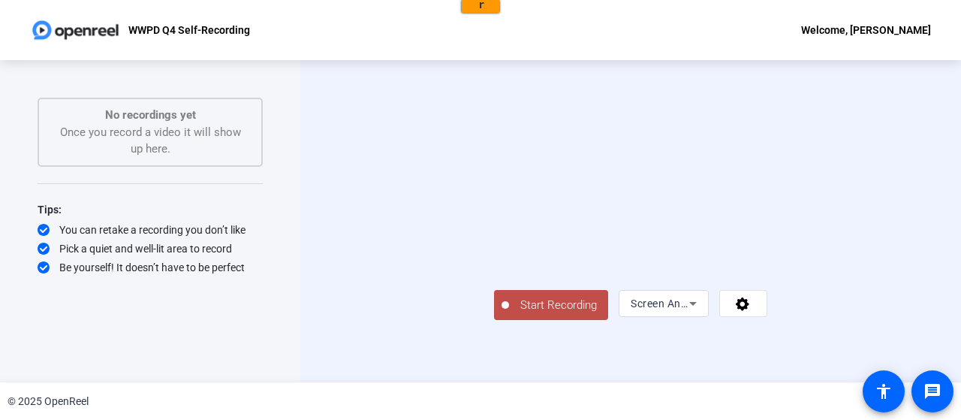
click at [494, 320] on button "Start Recording" at bounding box center [551, 305] width 114 height 30
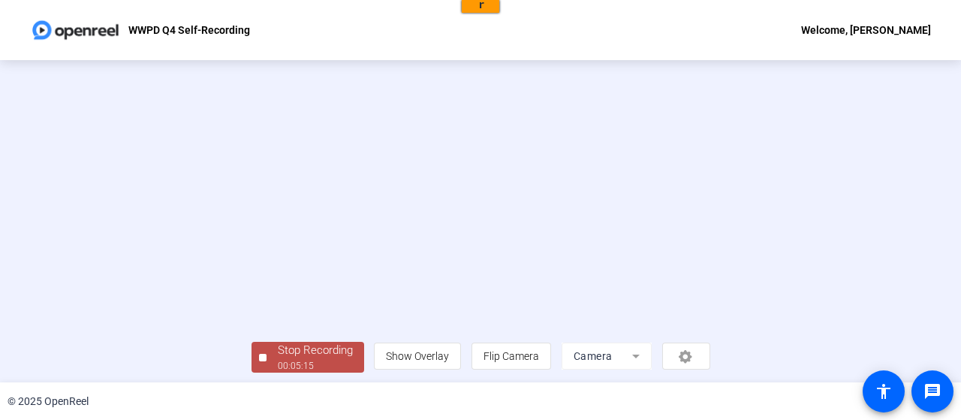
scroll to position [102, 0]
click at [278, 343] on div "Stop Recording" at bounding box center [315, 346] width 75 height 17
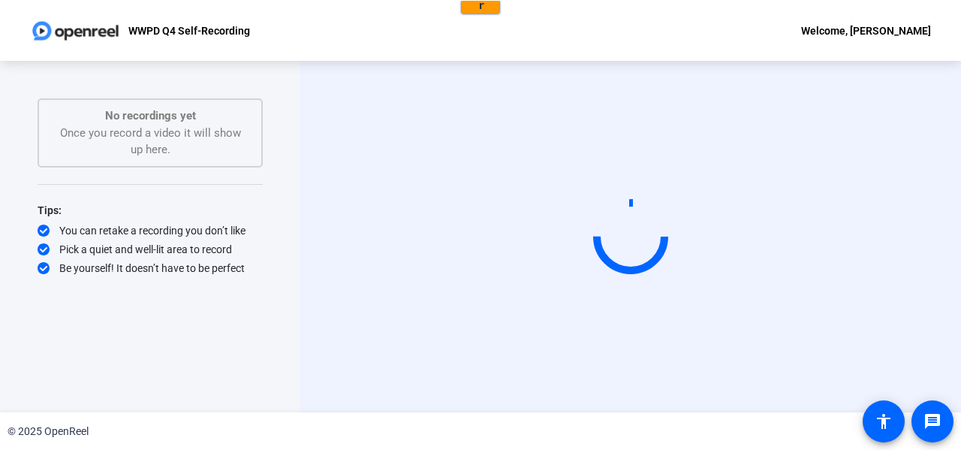
scroll to position [0, 0]
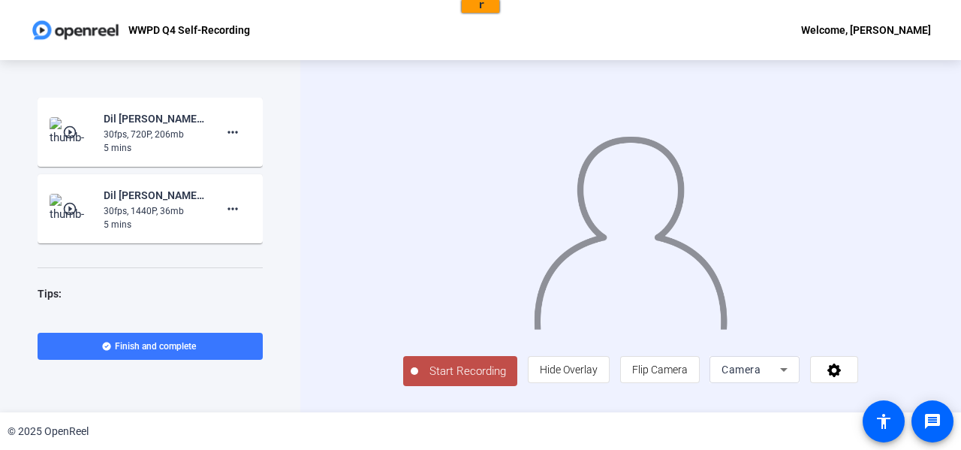
click at [115, 203] on div "Dil [PERSON_NAME]-WWPD Q4-WWPD Q4 Self-Recording-1758750314569-screen" at bounding box center [154, 195] width 101 height 18
click at [71, 211] on mat-icon "play_circle_outline" at bounding box center [71, 208] width 18 height 15
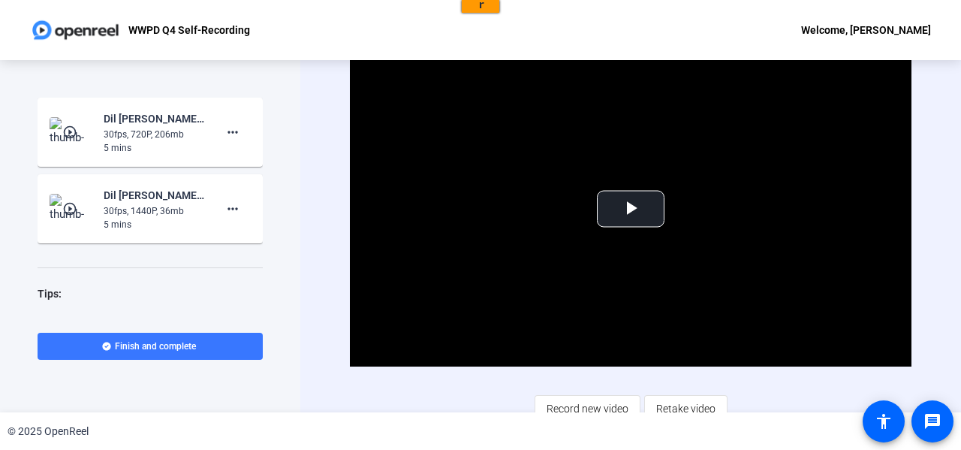
click at [71, 211] on mat-icon "play_circle_outline" at bounding box center [71, 208] width 18 height 15
click at [631, 209] on span "Video Player" at bounding box center [631, 209] width 0 height 0
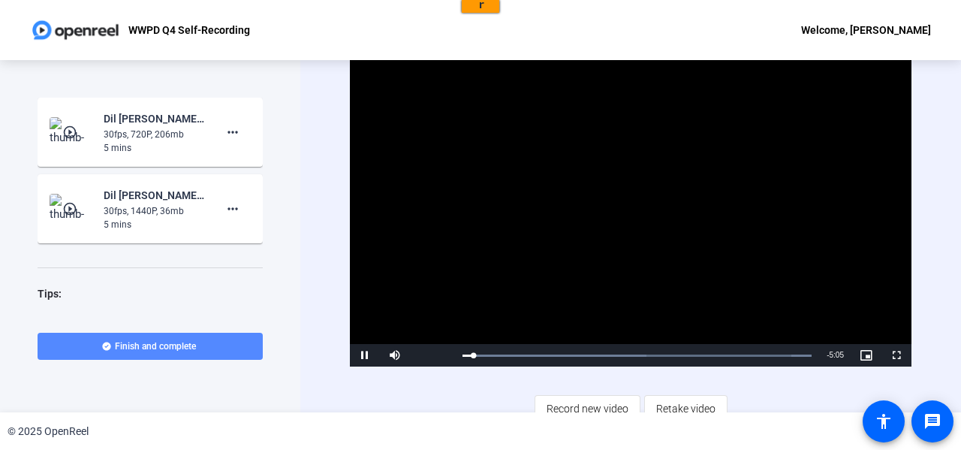
click at [140, 344] on span "Finish and complete" at bounding box center [155, 346] width 81 height 12
